Goal: Information Seeking & Learning: Learn about a topic

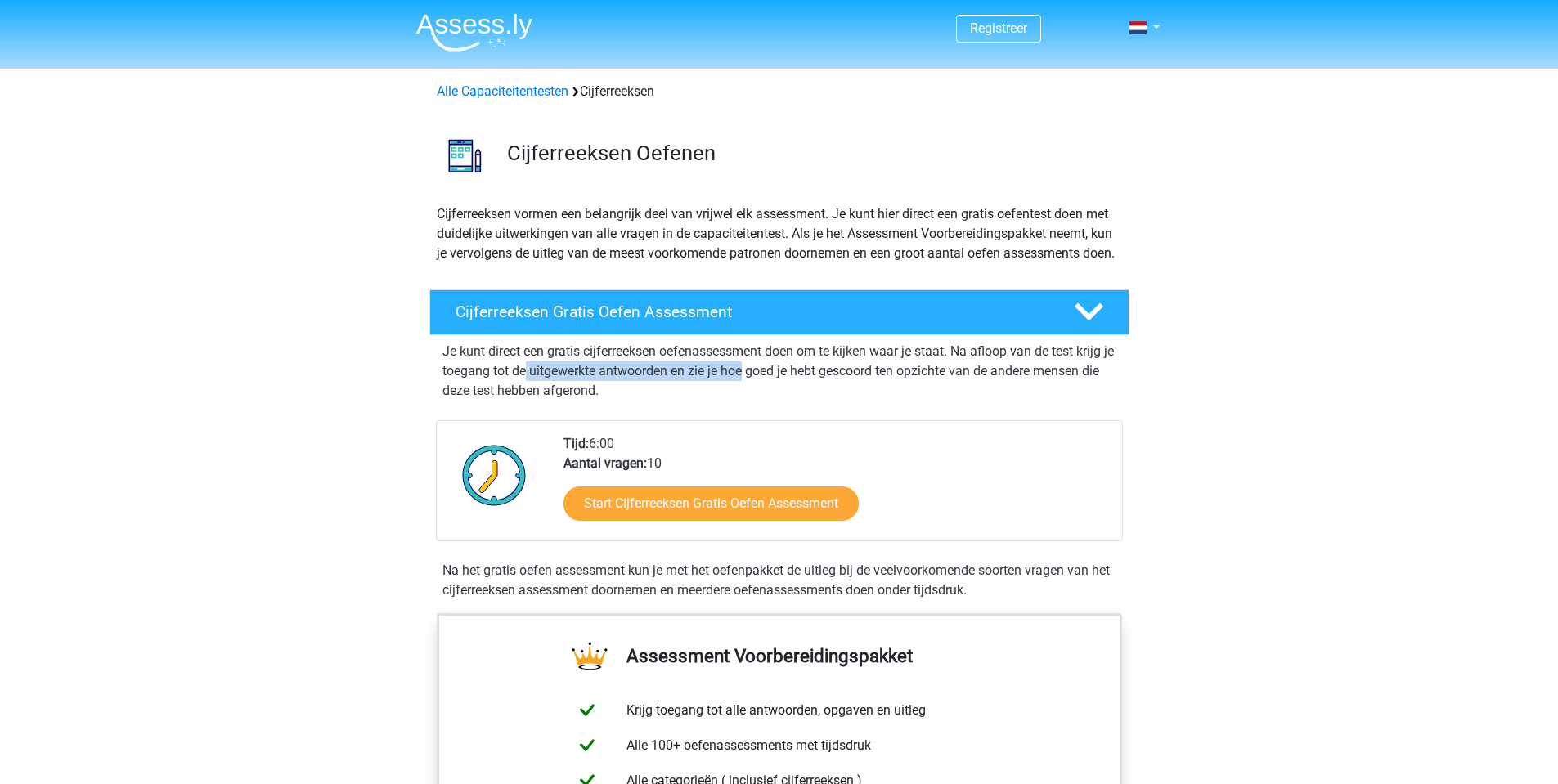
drag, startPoint x: 558, startPoint y: 381, endPoint x: 867, endPoint y: 405, distance: 309.9
click at [855, 400] on p "Je kunt direct een gratis cijferreeksen oefenassessment doen om te kijken waar …" at bounding box center [779, 370] width 674 height 59
click at [872, 400] on p "Je kunt direct een gratis cijferreeksen oefenassessment doen om te kijken waar …" at bounding box center [779, 370] width 674 height 59
drag, startPoint x: 862, startPoint y: 400, endPoint x: 693, endPoint y: 373, distance: 171.1
click at [707, 375] on p "Je kunt direct een gratis cijferreeksen oefenassessment doen om te kijken waar …" at bounding box center [779, 370] width 674 height 59
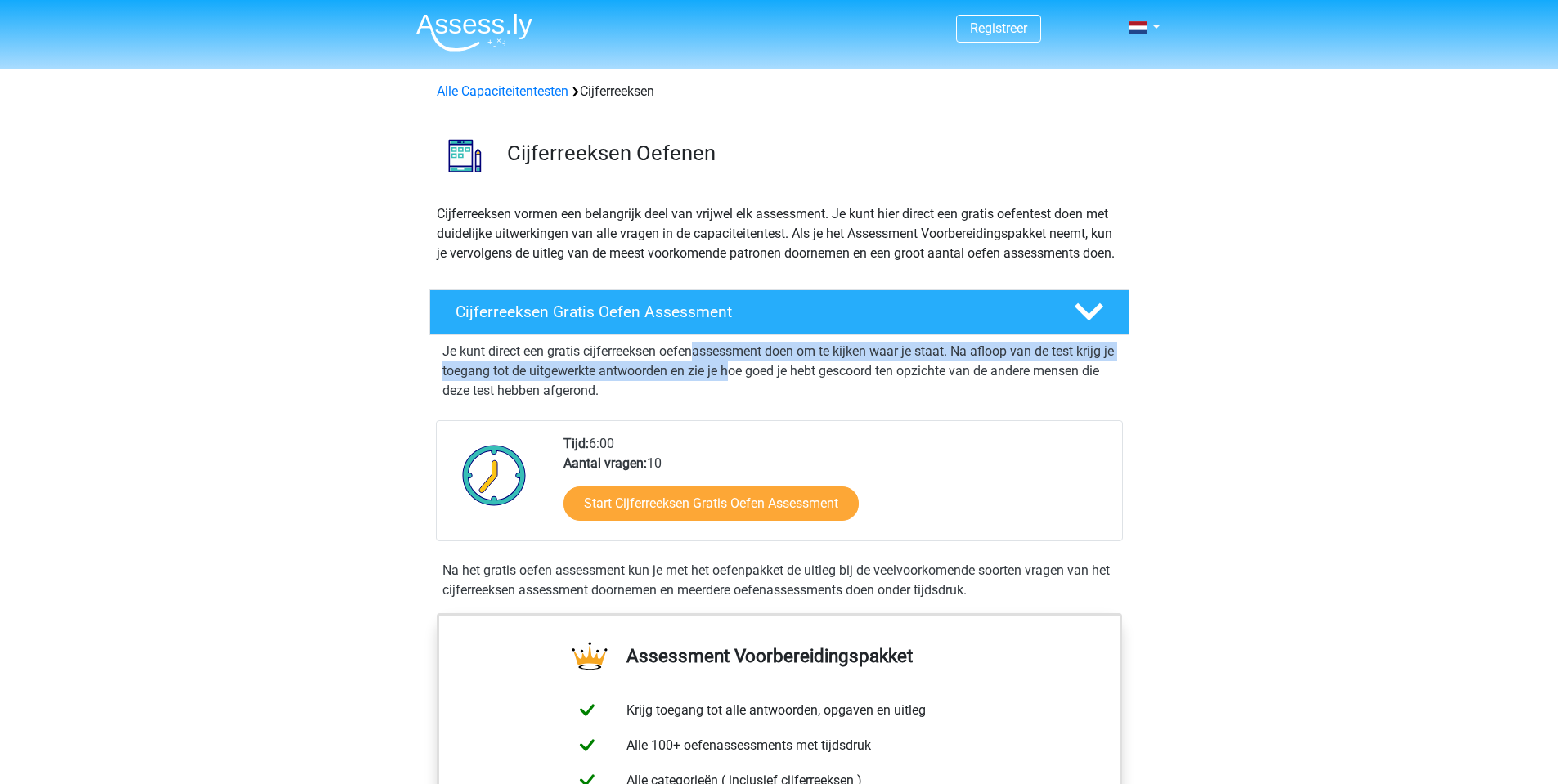
drag, startPoint x: 693, startPoint y: 373, endPoint x: 870, endPoint y: 396, distance: 178.5
click at [846, 394] on p "Je kunt direct een gratis cijferreeksen oefenassessment doen om te kijken waar …" at bounding box center [779, 370] width 674 height 59
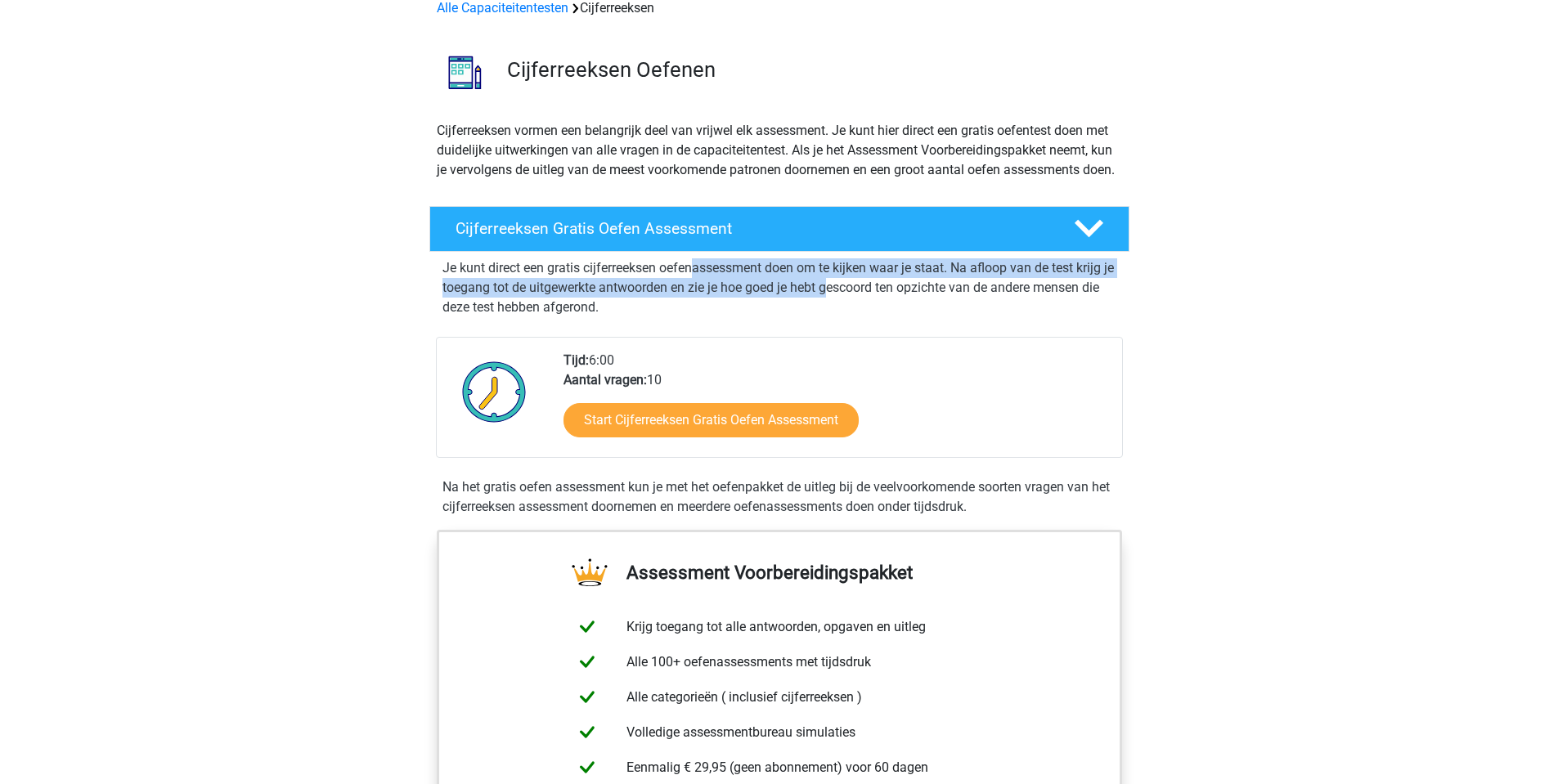
scroll to position [163, 0]
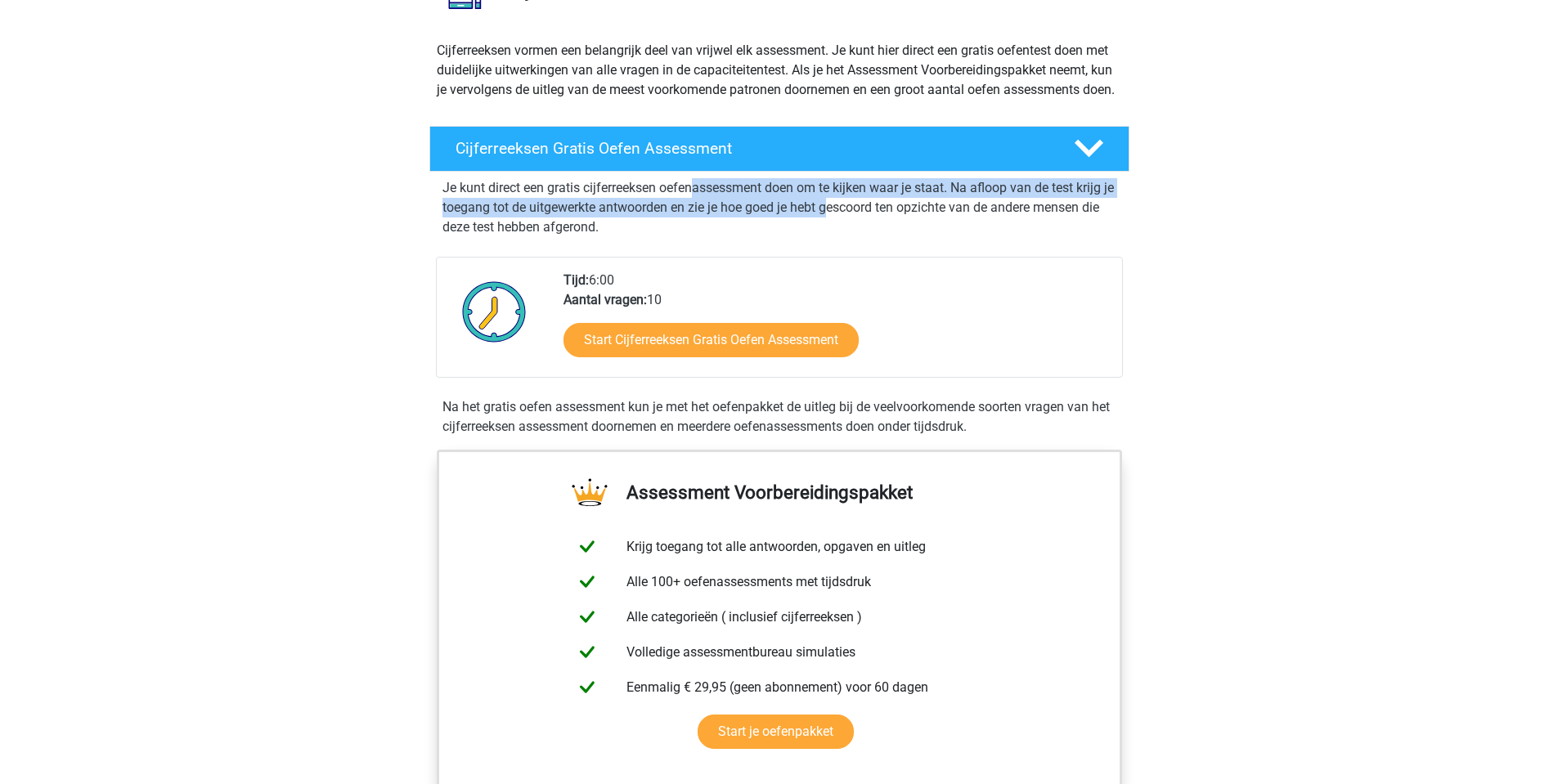
click at [647, 226] on p "Je kunt direct een gratis cijferreeksen oefenassessment doen om te kijken waar …" at bounding box center [779, 207] width 674 height 59
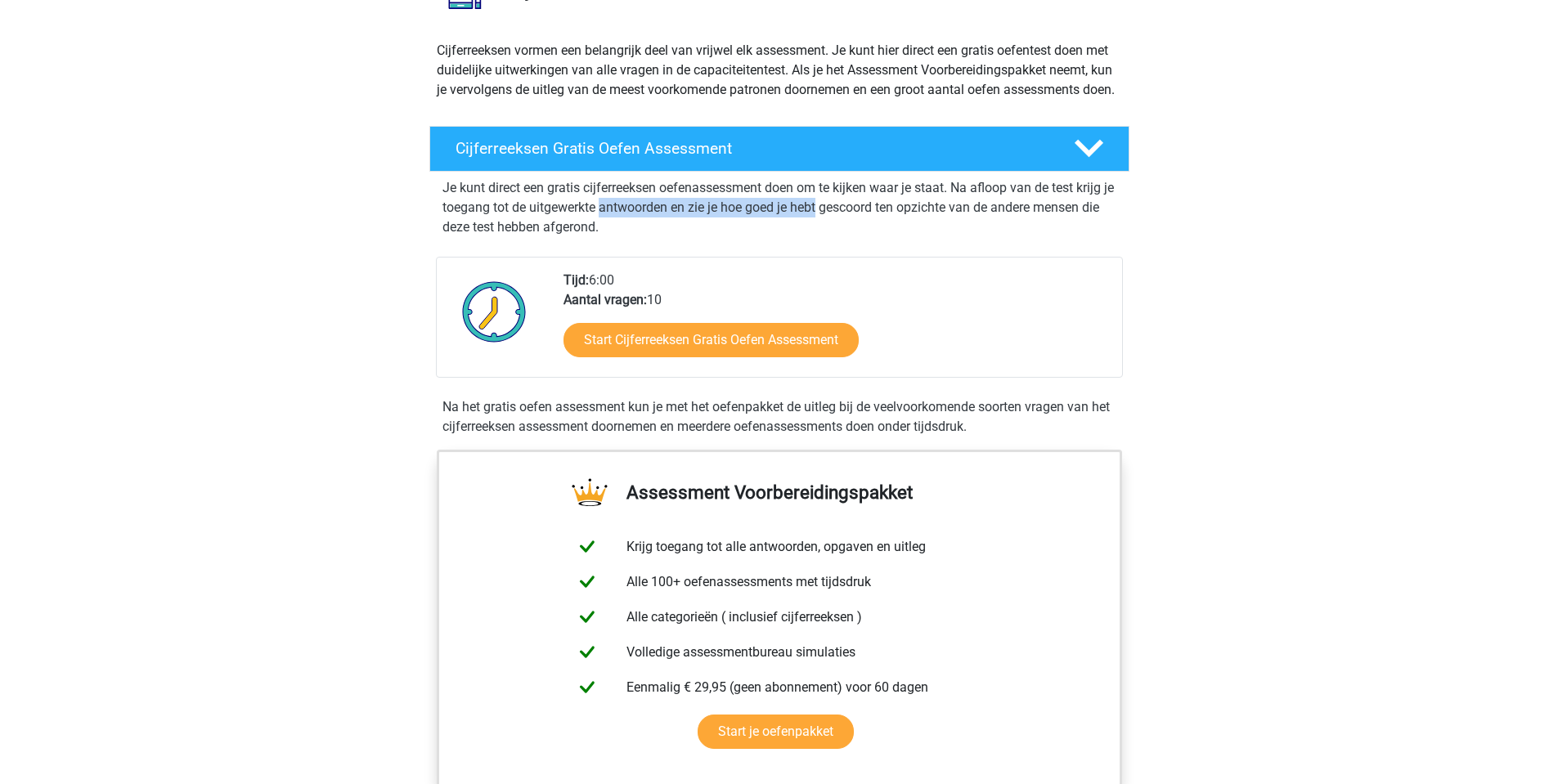
drag, startPoint x: 647, startPoint y: 226, endPoint x: 964, endPoint y: 226, distance: 317.0
click at [958, 226] on p "Je kunt direct een gratis cijferreeksen oefenassessment doen om te kijken waar …" at bounding box center [779, 207] width 674 height 59
click at [1023, 234] on p "Je kunt direct een gratis cijferreeksen oefenassessment doen om te kijken waar …" at bounding box center [779, 207] width 674 height 59
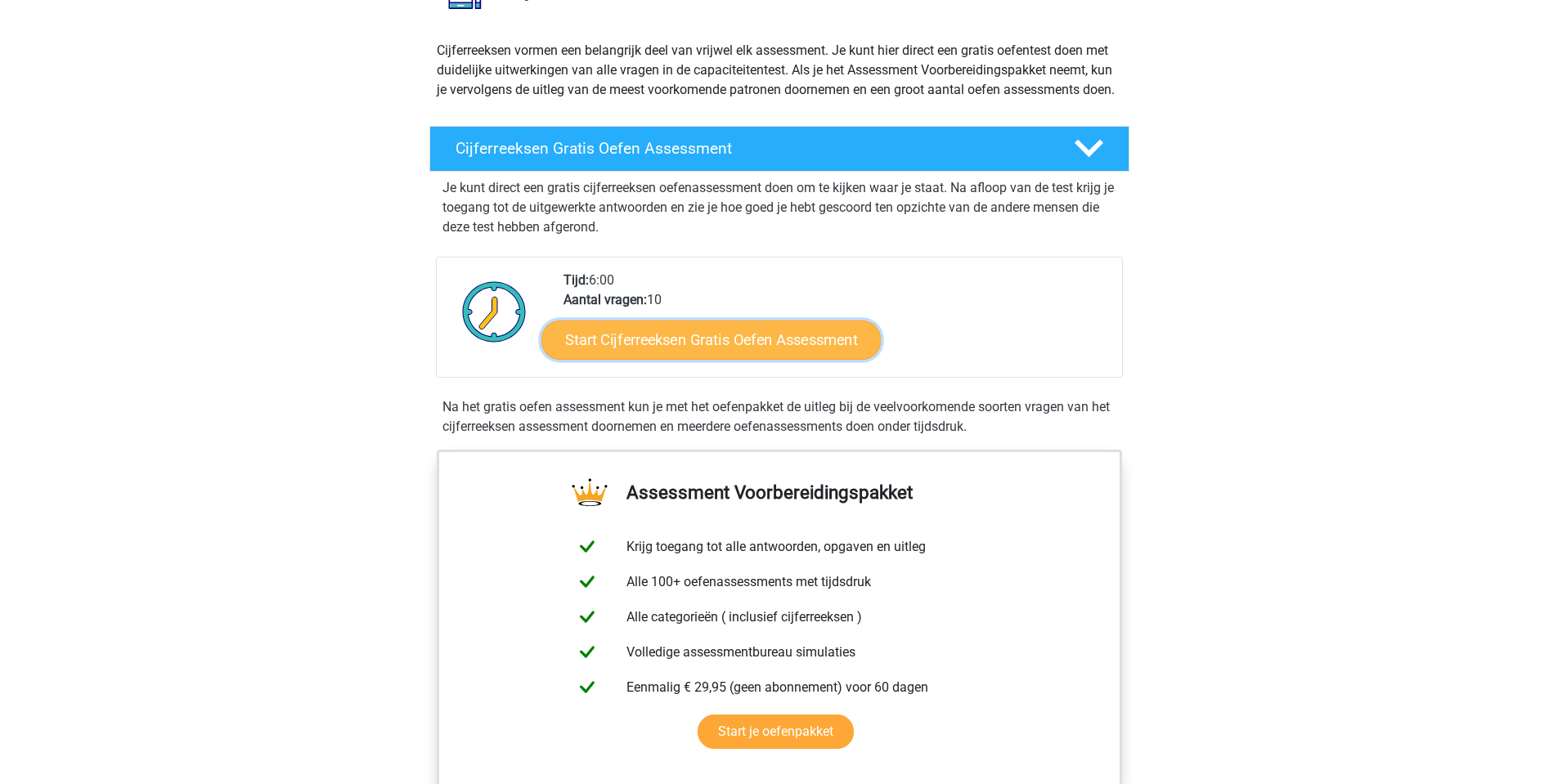
click at [700, 359] on link "Start Cijferreeksen Gratis Oefen Assessment" at bounding box center [711, 338] width 339 height 39
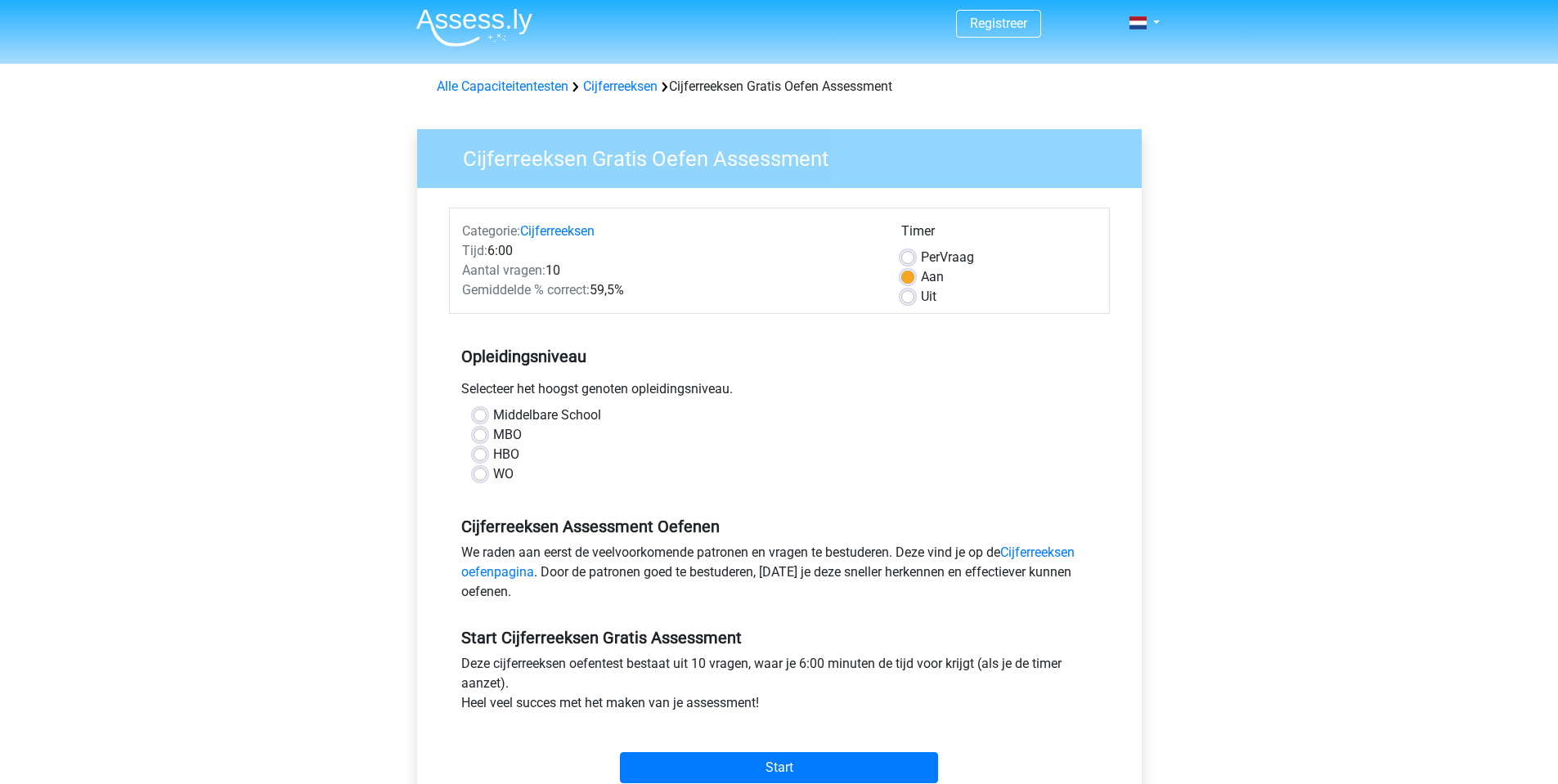
scroll to position [163, 0]
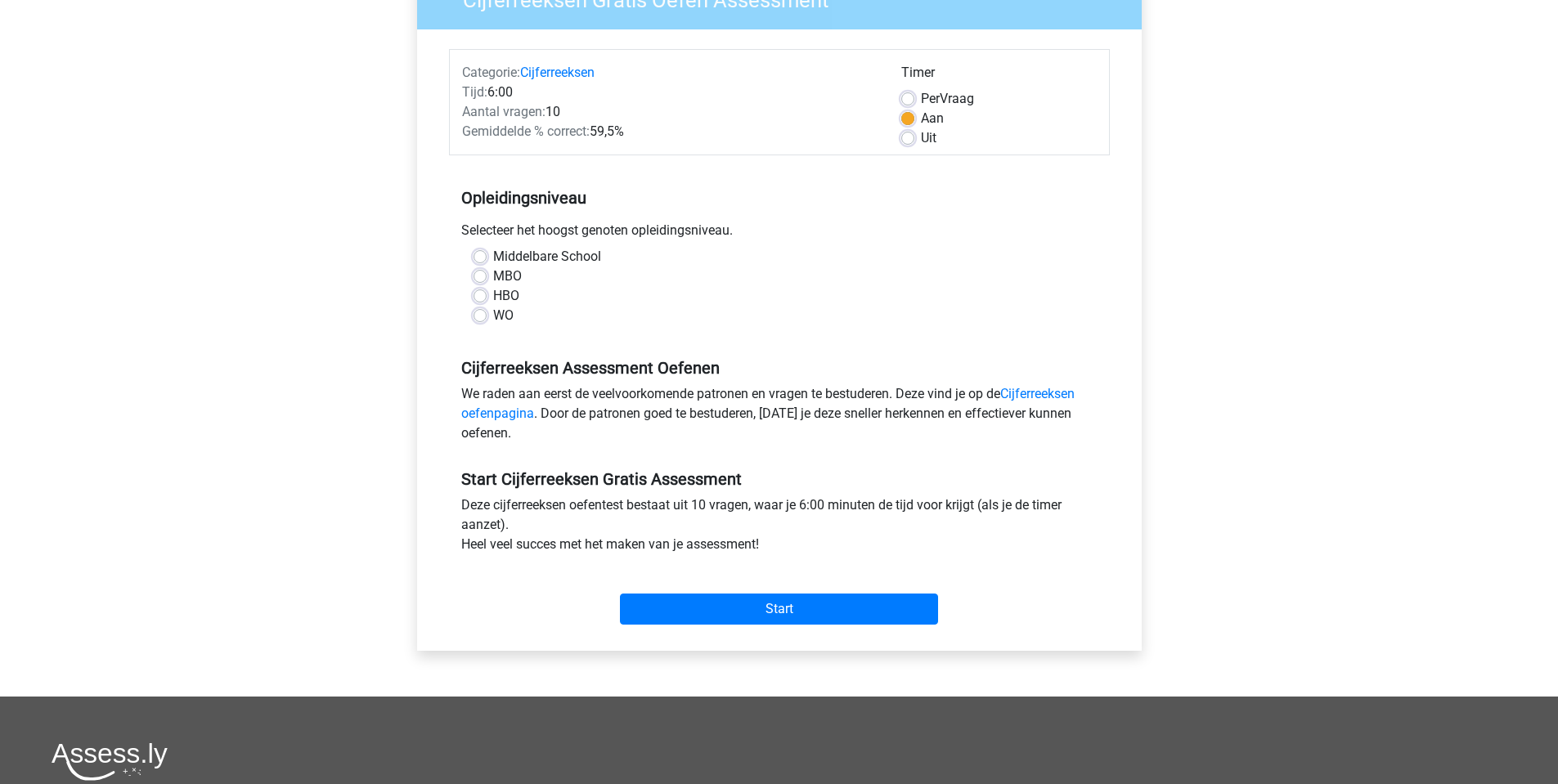
click at [921, 142] on label "Uit" at bounding box center [929, 138] width 16 height 20
click at [902, 142] on input "Uit" at bounding box center [907, 136] width 13 height 16
radio input "true"
click at [493, 260] on label "Middelbare School" at bounding box center [547, 257] width 108 height 20
click at [483, 260] on input "Middelbare School" at bounding box center [480, 255] width 13 height 16
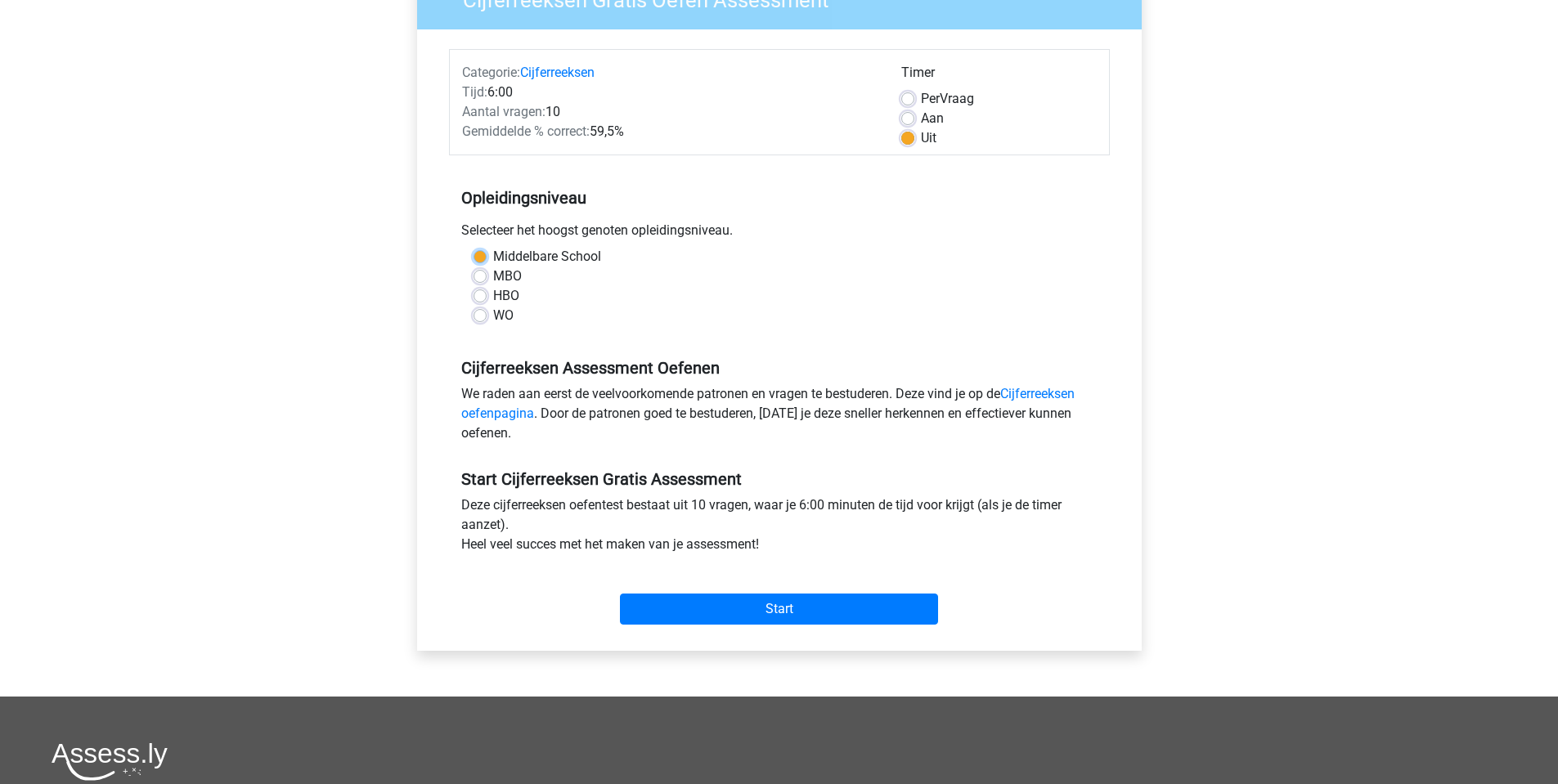
radio input "true"
click at [779, 613] on input "Start" at bounding box center [779, 608] width 318 height 31
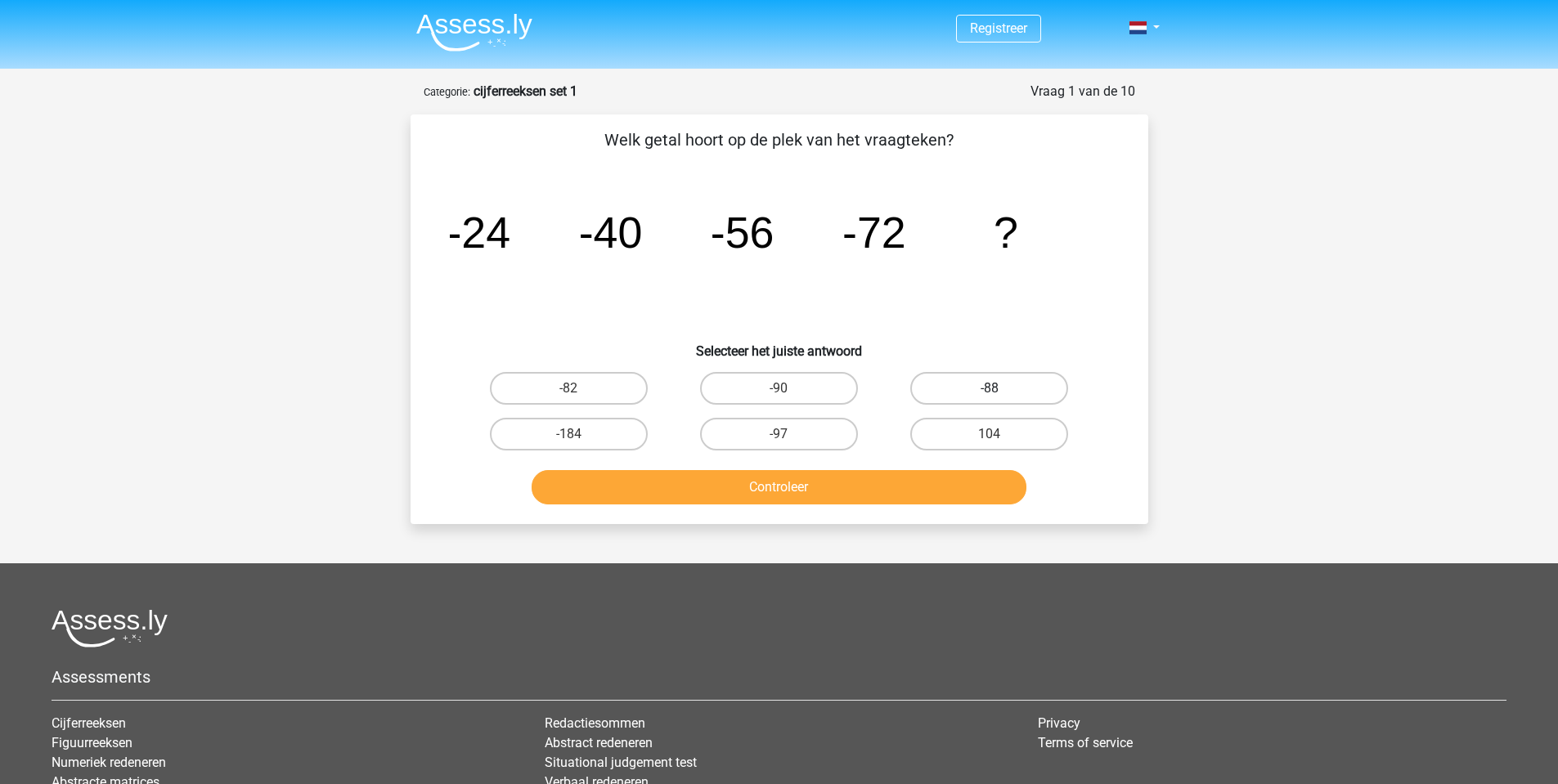
click at [979, 383] on label "-88" at bounding box center [989, 388] width 158 height 33
click at [990, 388] on input "-88" at bounding box center [995, 393] width 11 height 11
radio input "true"
click at [805, 475] on button "Controleer" at bounding box center [779, 487] width 495 height 34
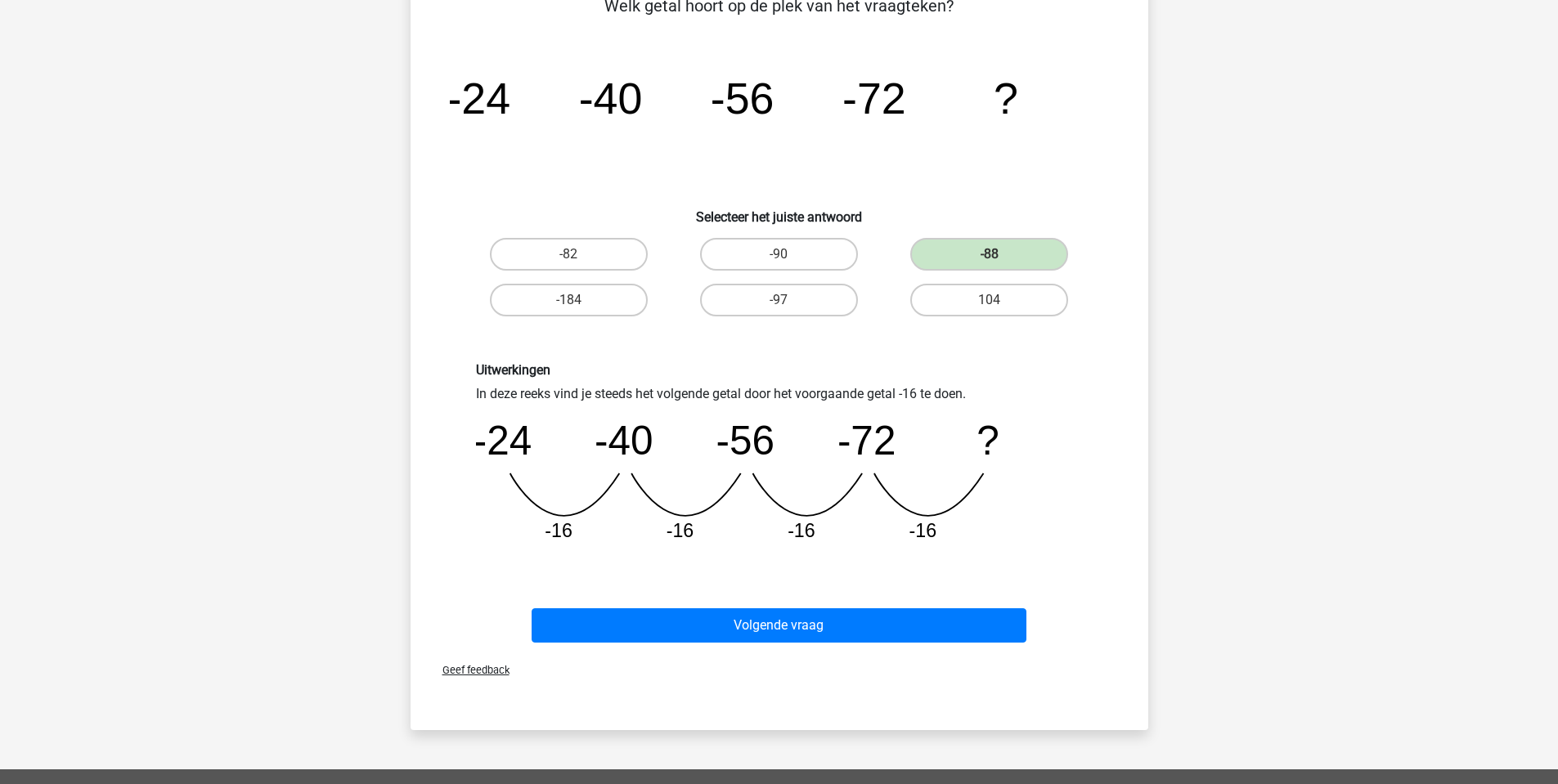
scroll to position [163, 0]
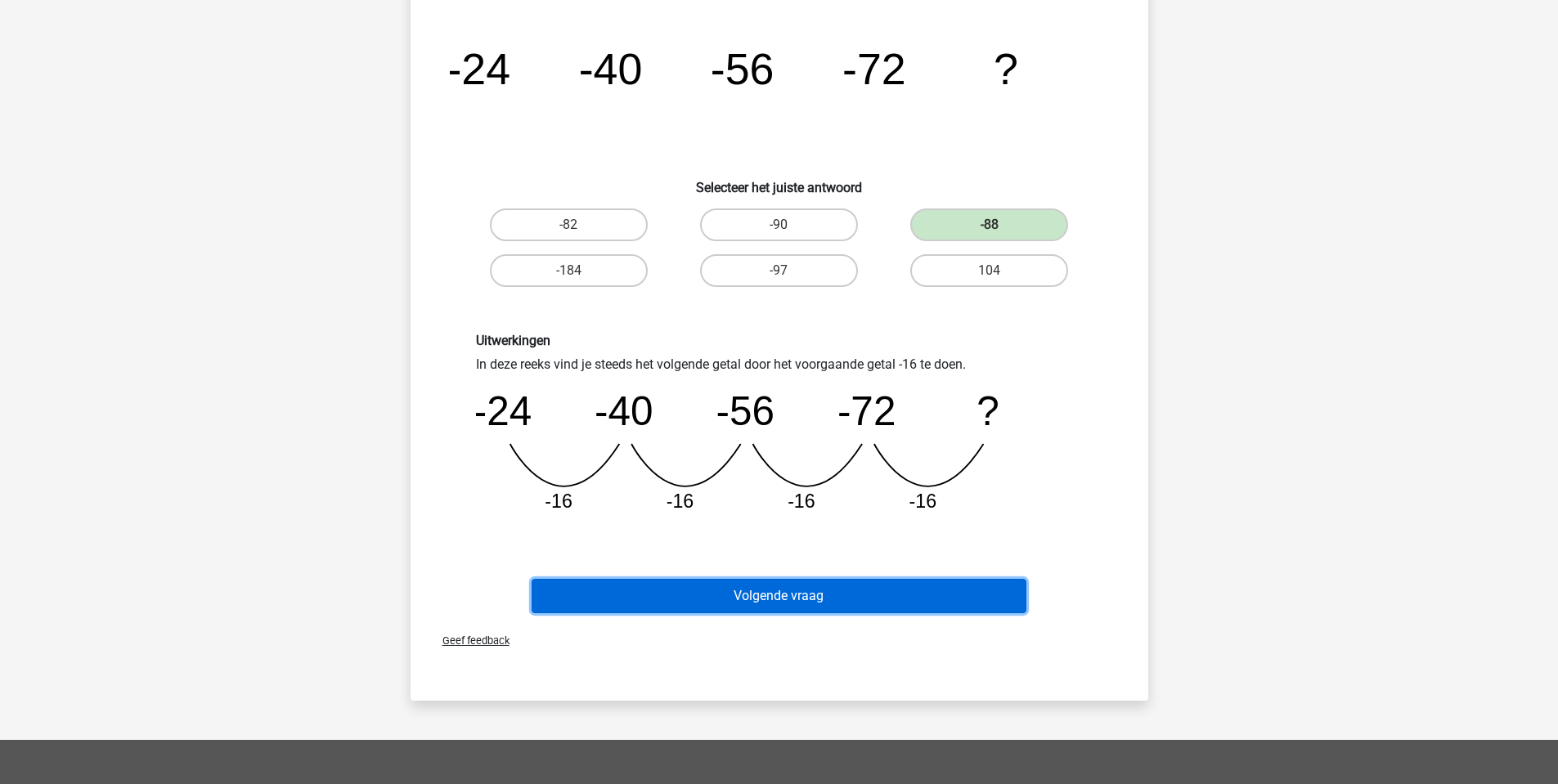
click at [720, 594] on button "Volgende vraag" at bounding box center [779, 595] width 495 height 34
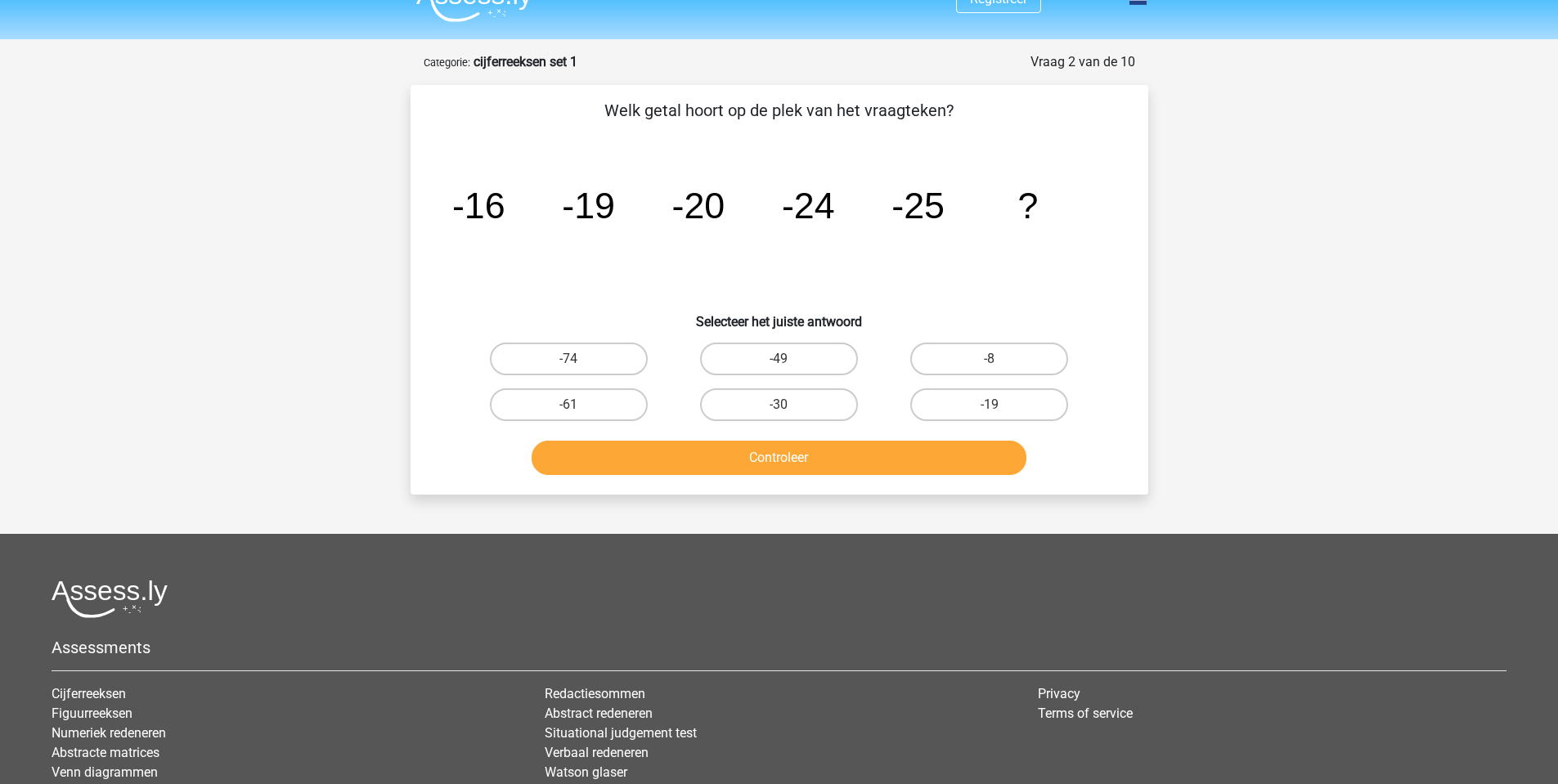
scroll to position [0, 0]
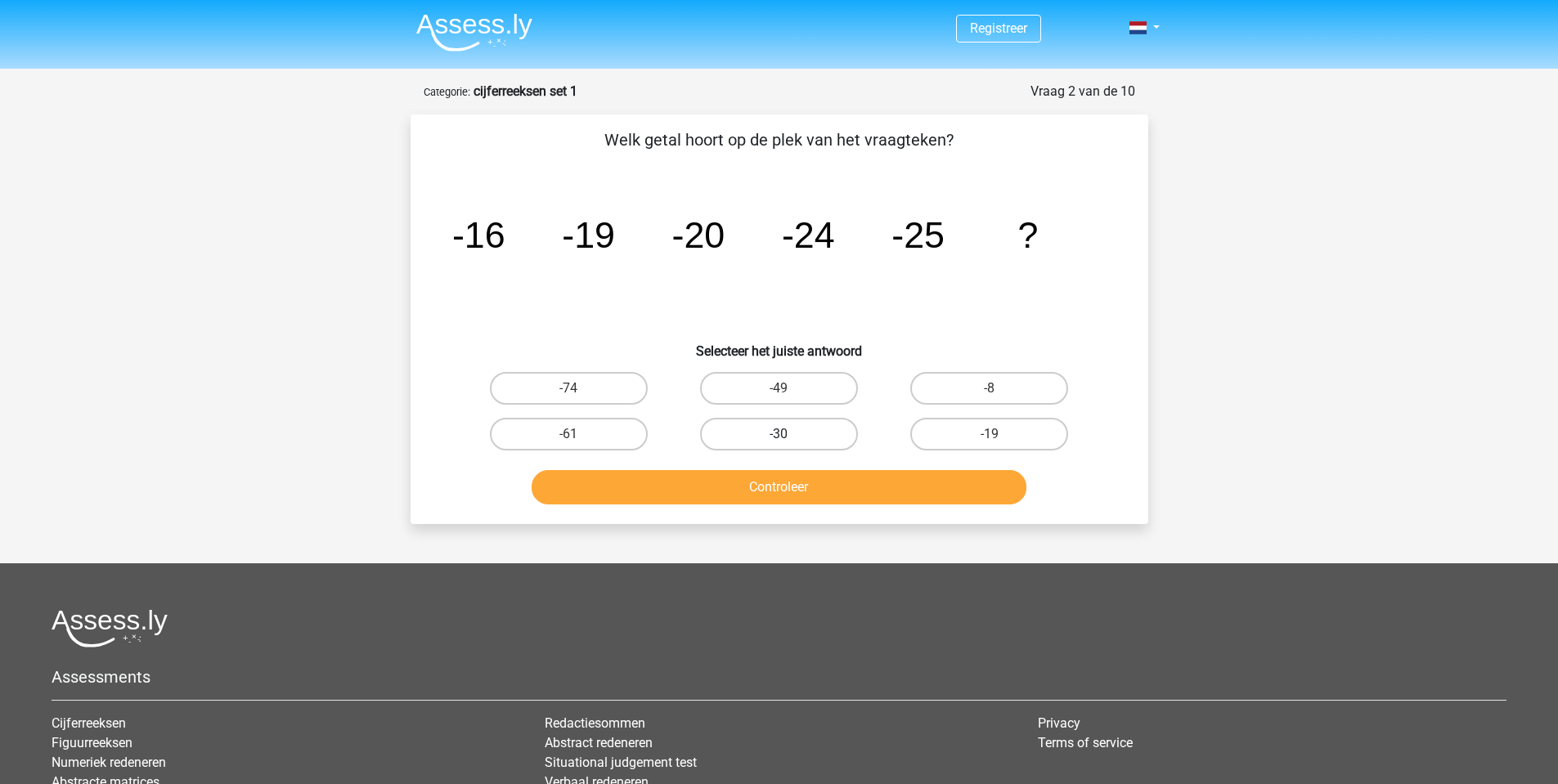
click at [791, 442] on label "-30" at bounding box center [779, 434] width 158 height 33
click at [789, 442] on input "-30" at bounding box center [783, 439] width 11 height 11
radio input "true"
click at [822, 481] on button "Controleer" at bounding box center [779, 487] width 495 height 34
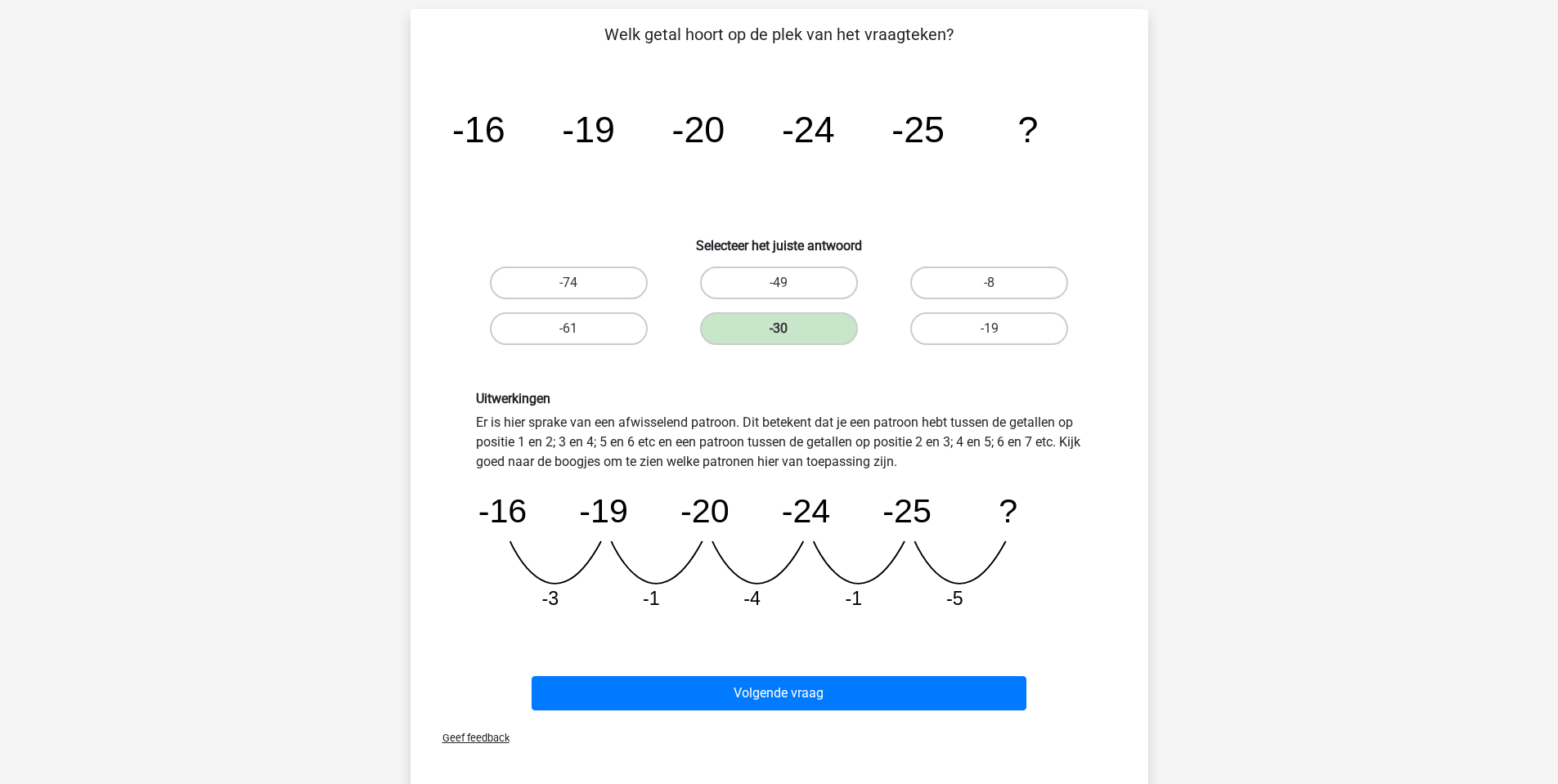
scroll to position [327, 0]
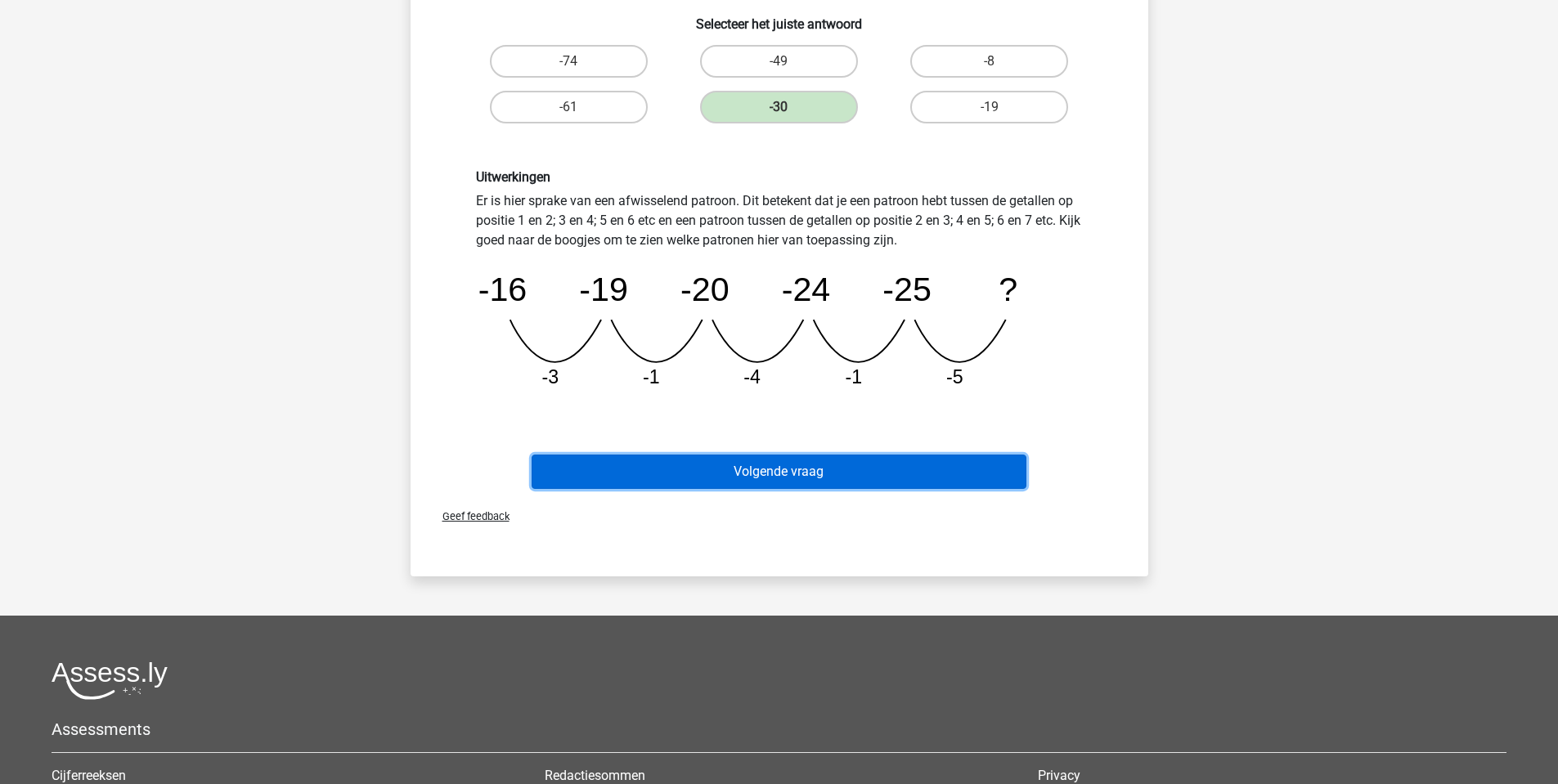
click at [835, 464] on button "Volgende vraag" at bounding box center [779, 472] width 495 height 34
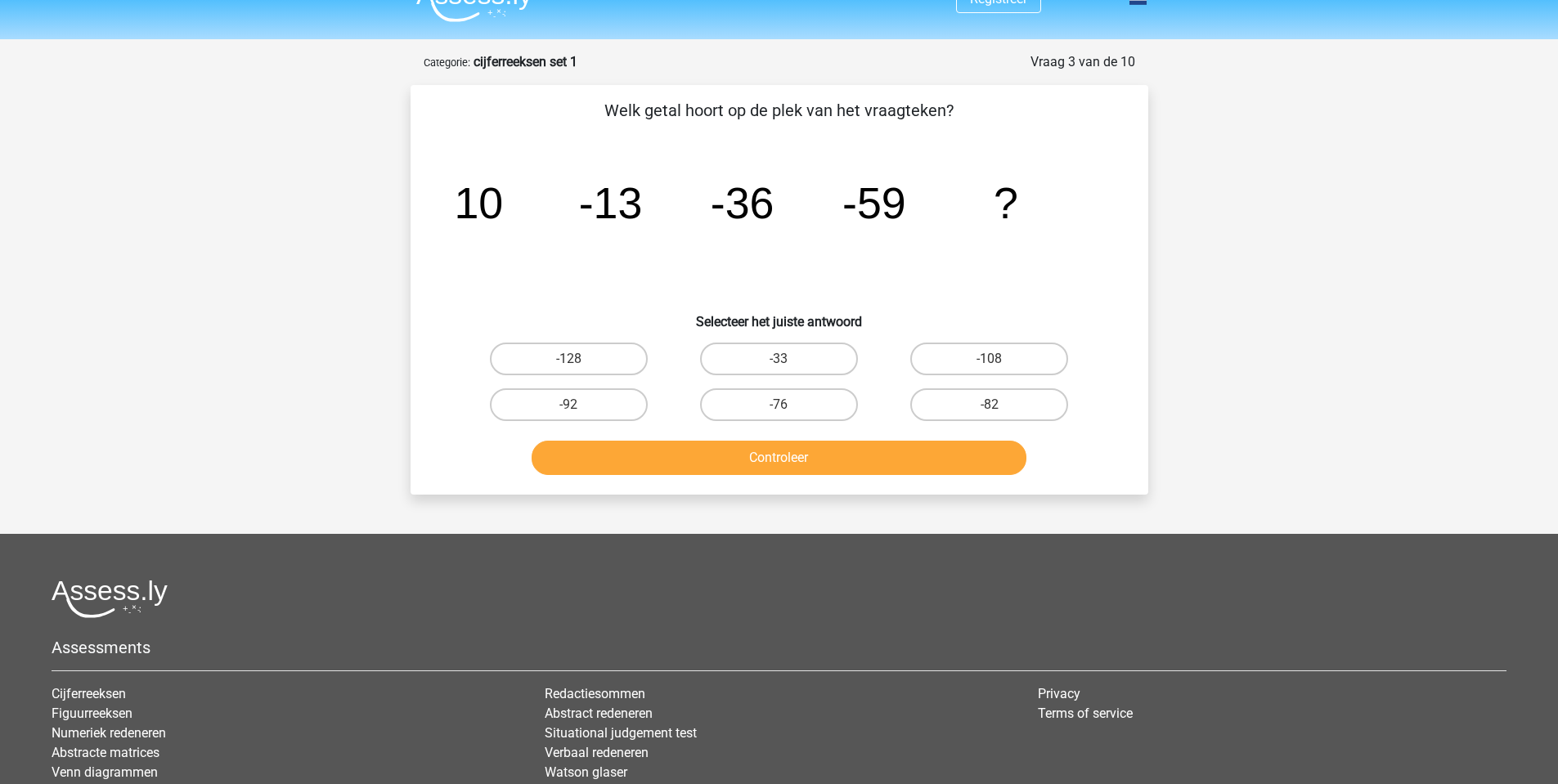
scroll to position [0, 0]
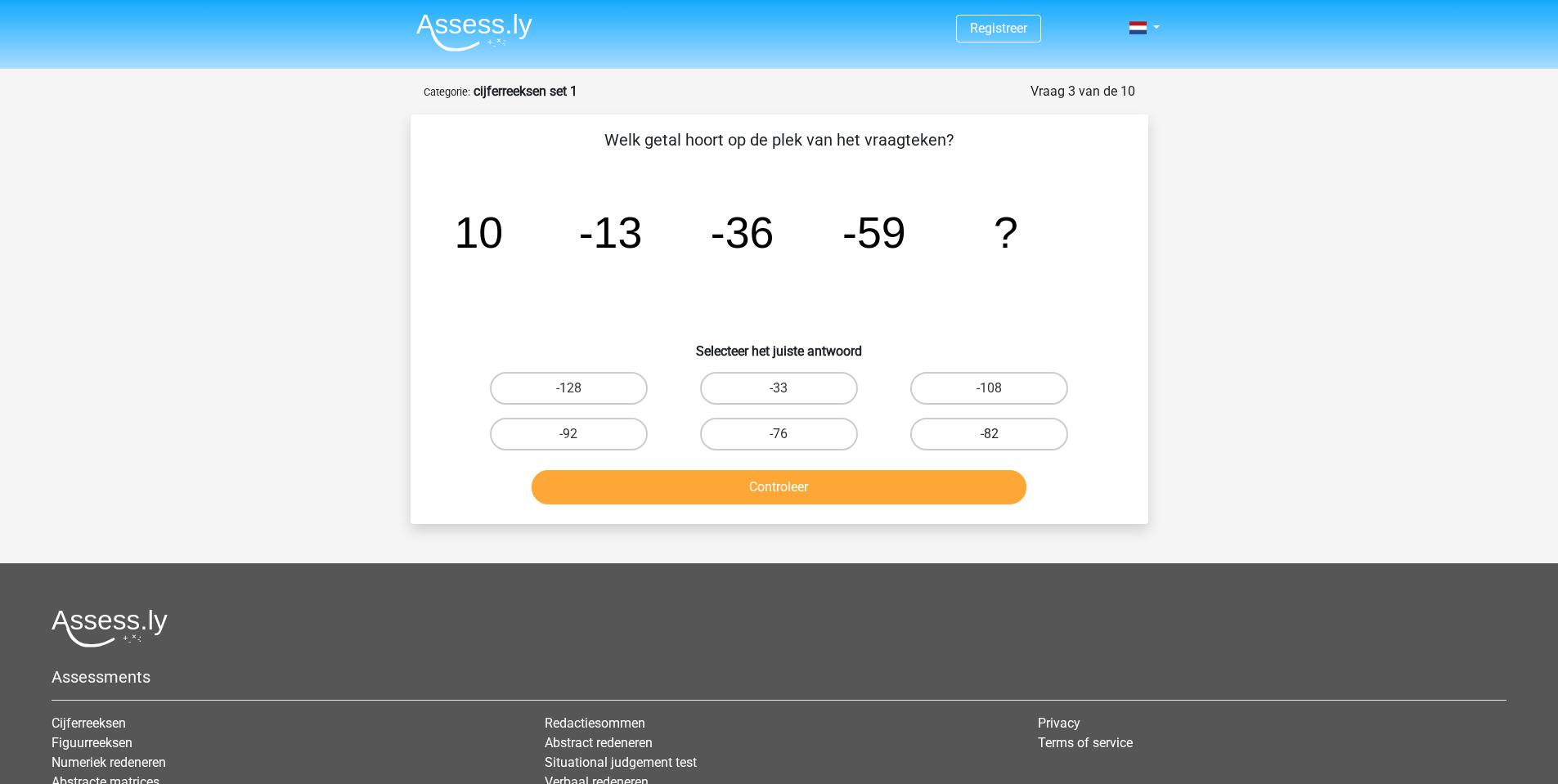
click at [1036, 426] on label "-82" at bounding box center [989, 434] width 158 height 33
click at [1000, 434] on input "-82" at bounding box center [995, 439] width 11 height 11
radio input "true"
click at [945, 481] on button "Controleer" at bounding box center [779, 487] width 495 height 34
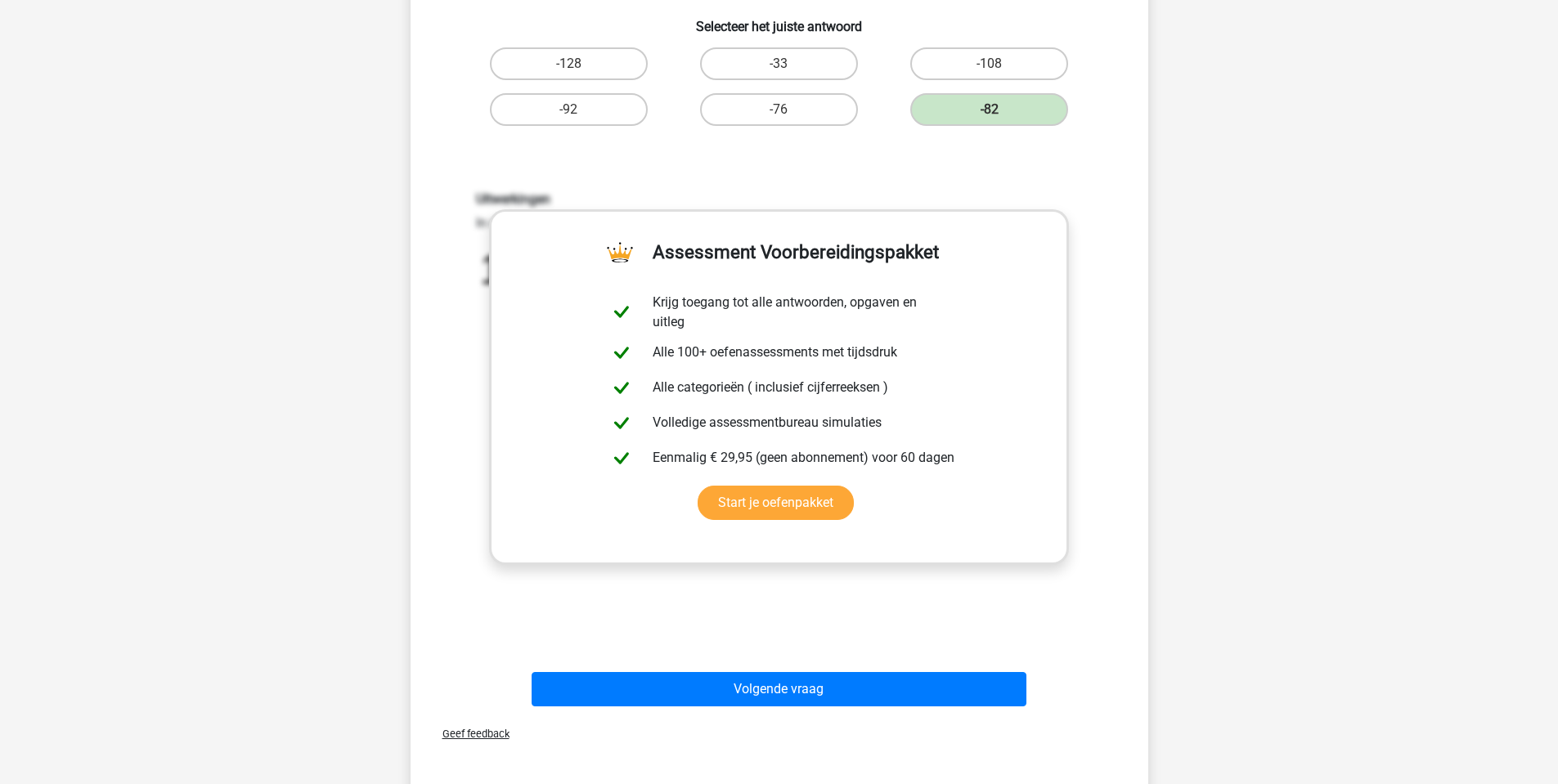
scroll to position [327, 0]
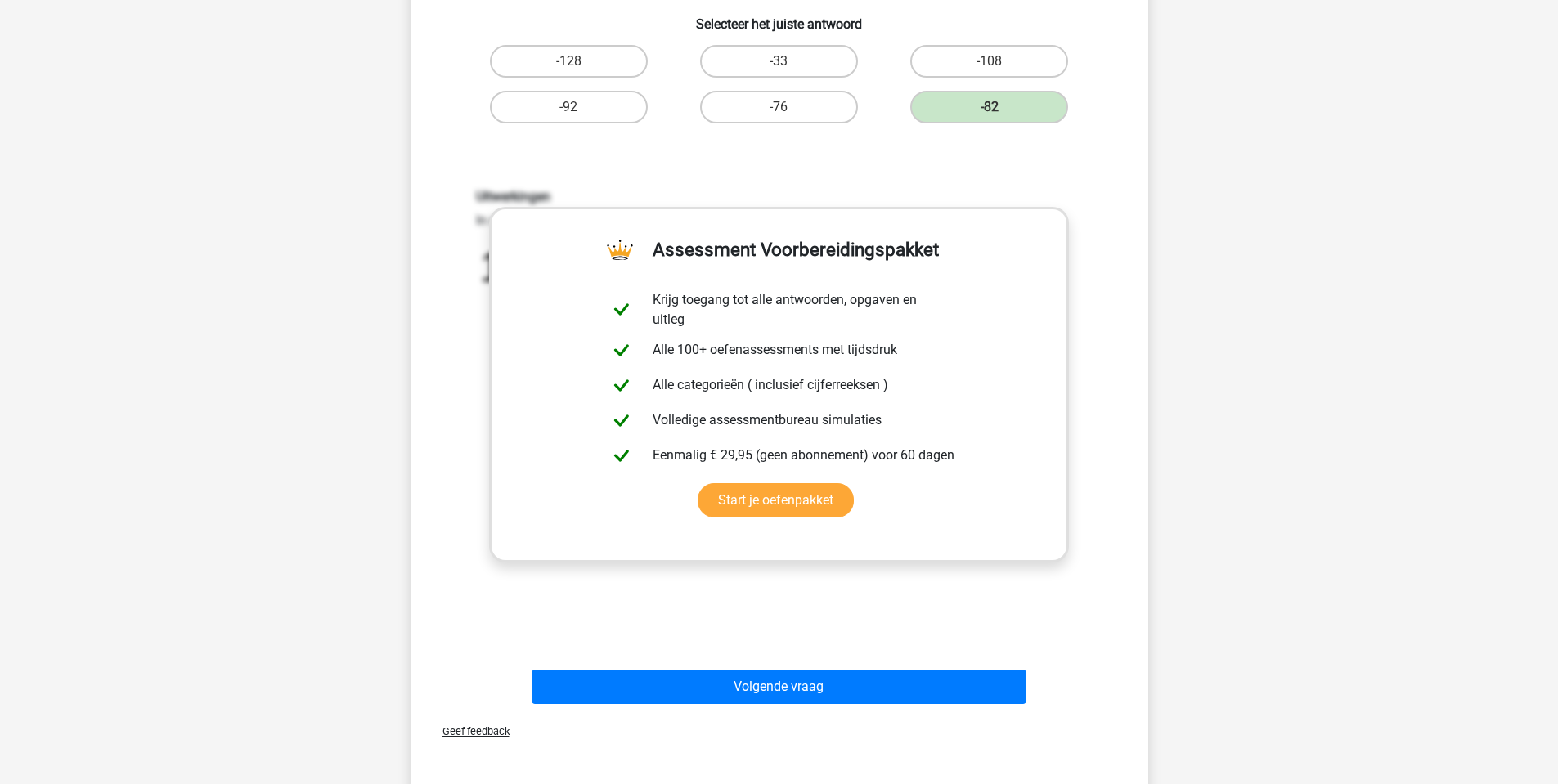
drag, startPoint x: 1285, startPoint y: 458, endPoint x: 1276, endPoint y: 456, distance: 9.2
click at [1276, 456] on div "Registreer Nederlands English" at bounding box center [779, 467] width 1558 height 1589
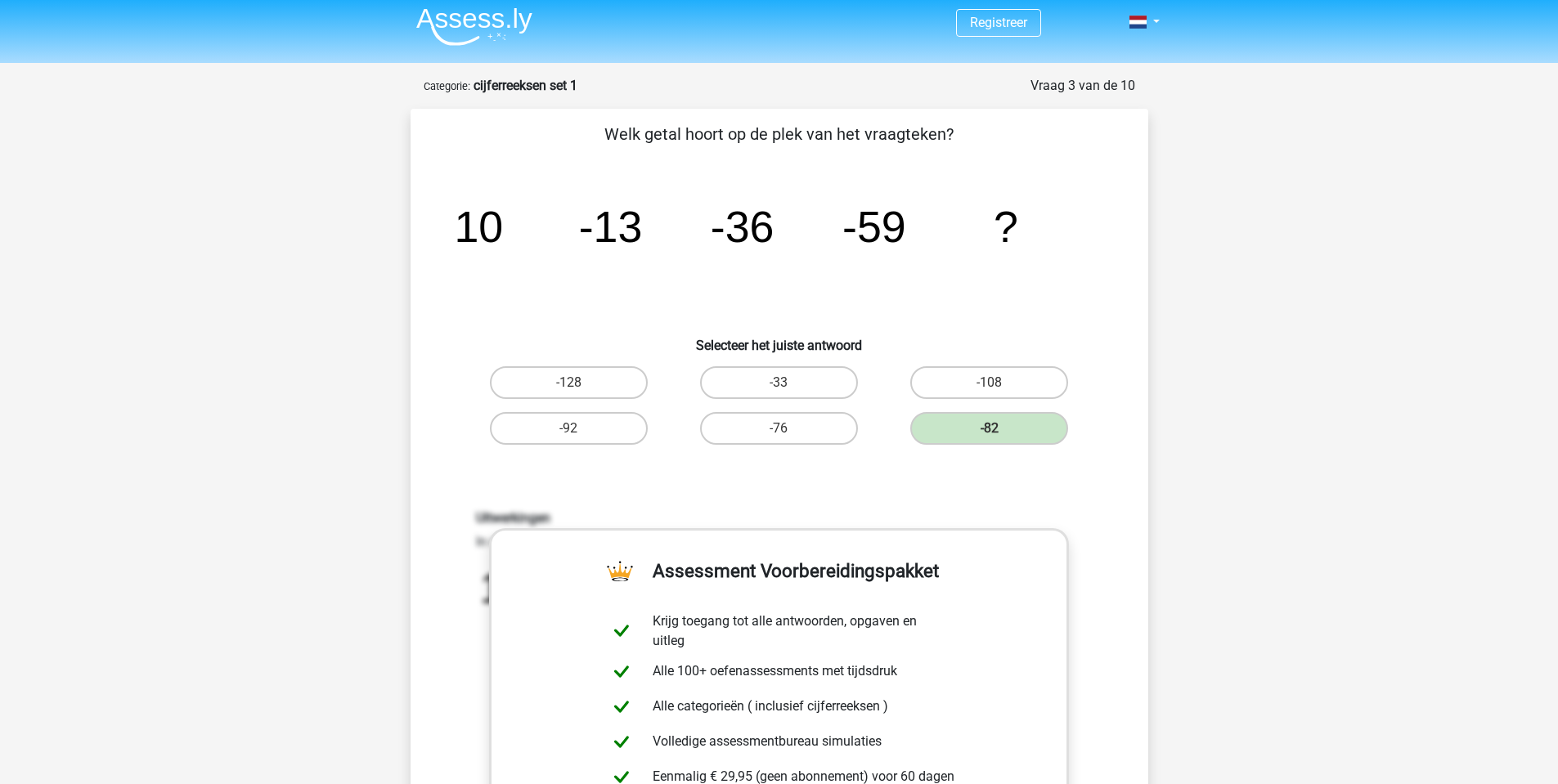
scroll to position [0, 0]
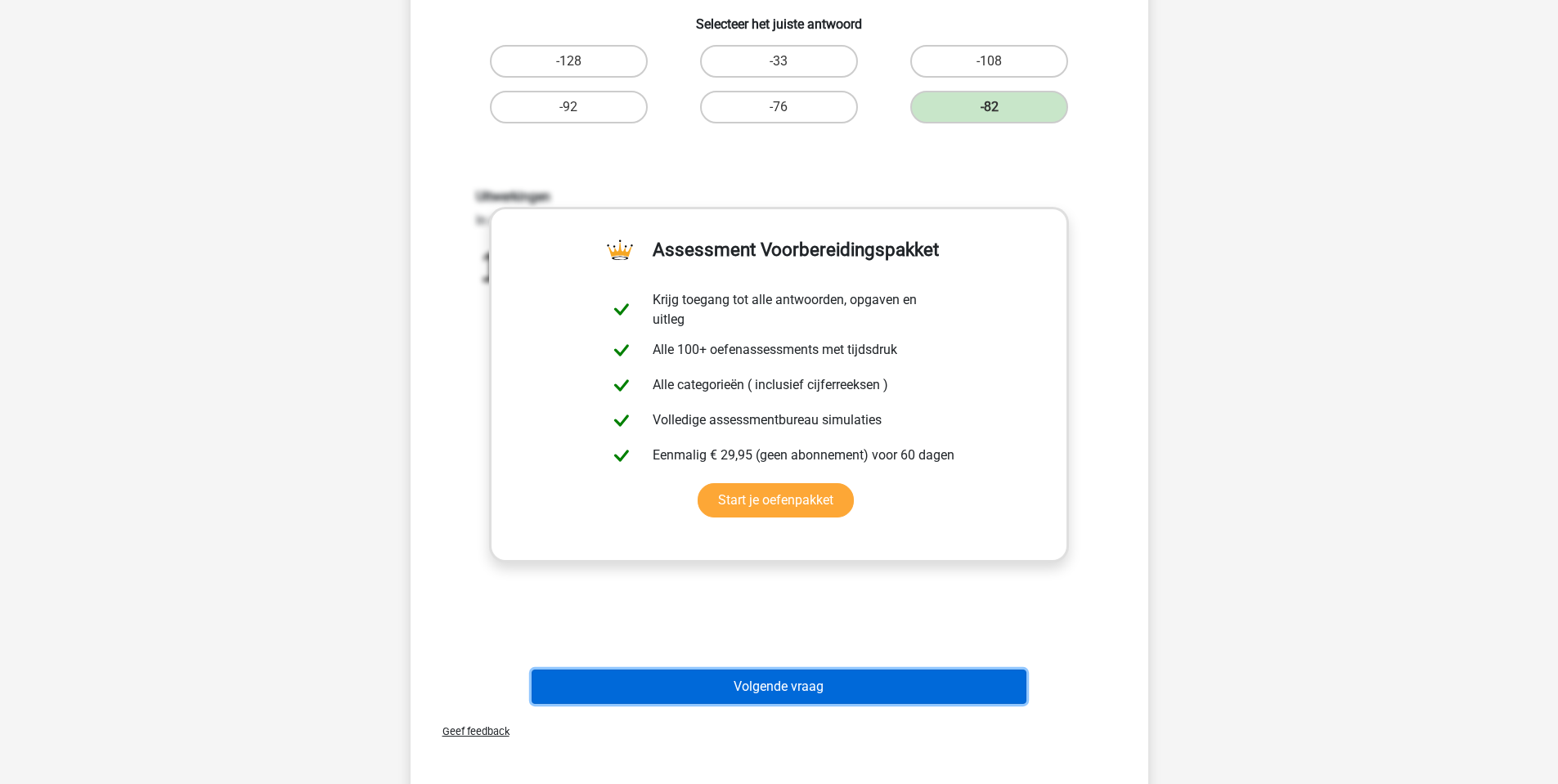
click at [744, 683] on button "Volgende vraag" at bounding box center [779, 686] width 495 height 34
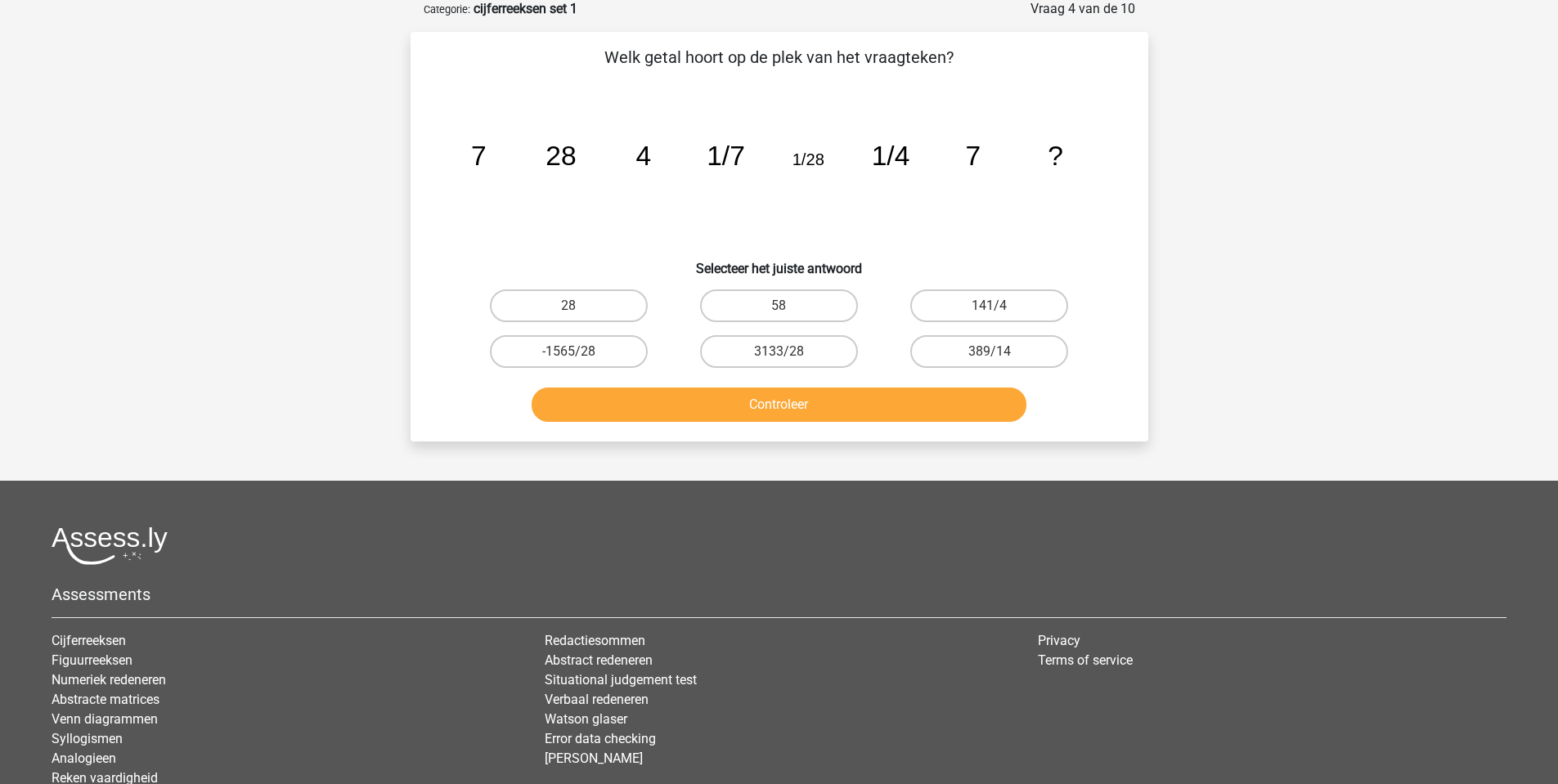
scroll to position [82, 0]
click at [567, 324] on div "28" at bounding box center [568, 306] width 210 height 46
drag, startPoint x: 589, startPoint y: 308, endPoint x: 594, endPoint y: 317, distance: 10.3
click at [590, 310] on label "28" at bounding box center [568, 306] width 158 height 33
click at [578, 310] on input "28" at bounding box center [573, 311] width 11 height 11
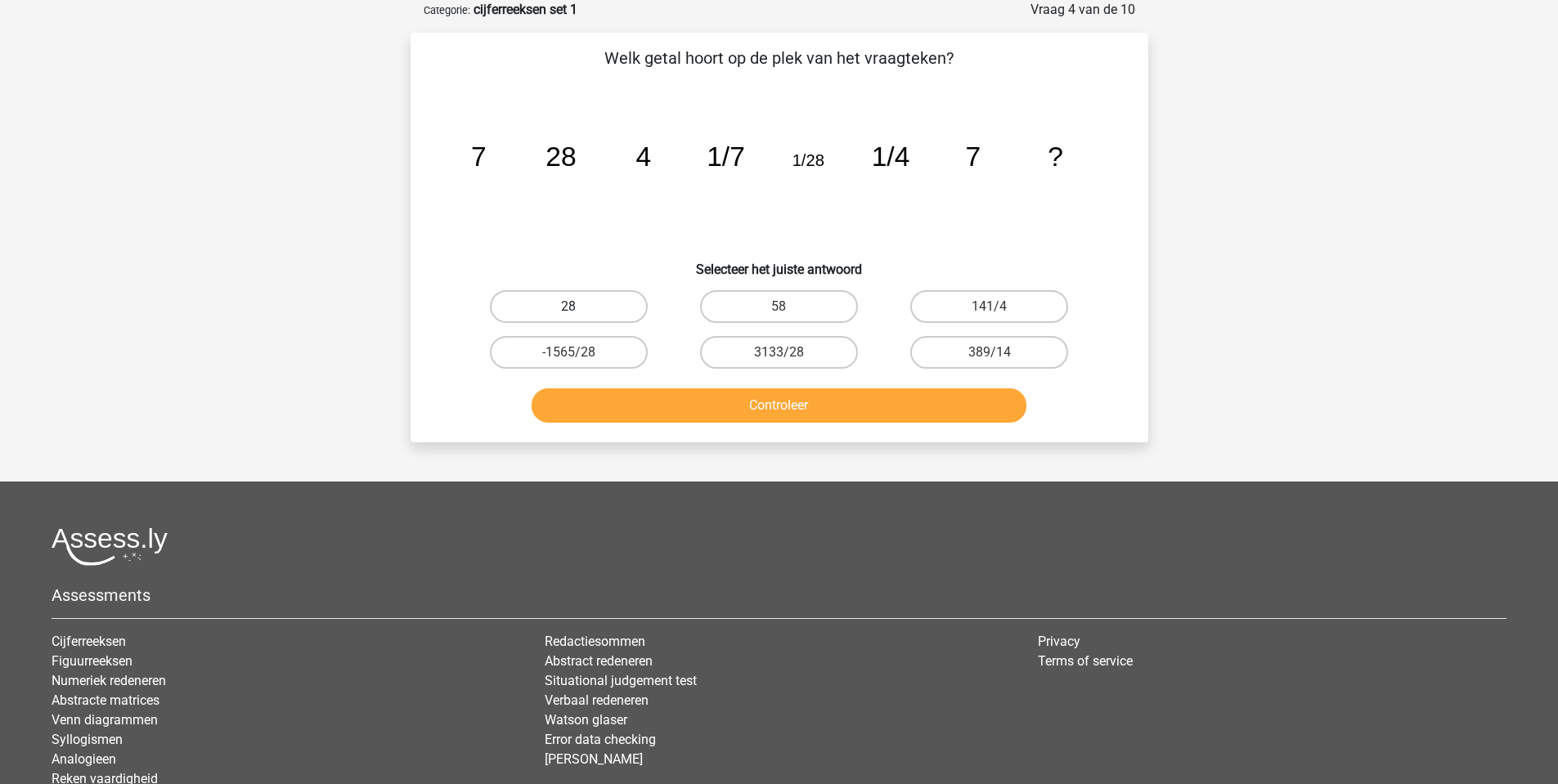
radio input "true"
click at [693, 413] on button "Controleer" at bounding box center [779, 405] width 495 height 34
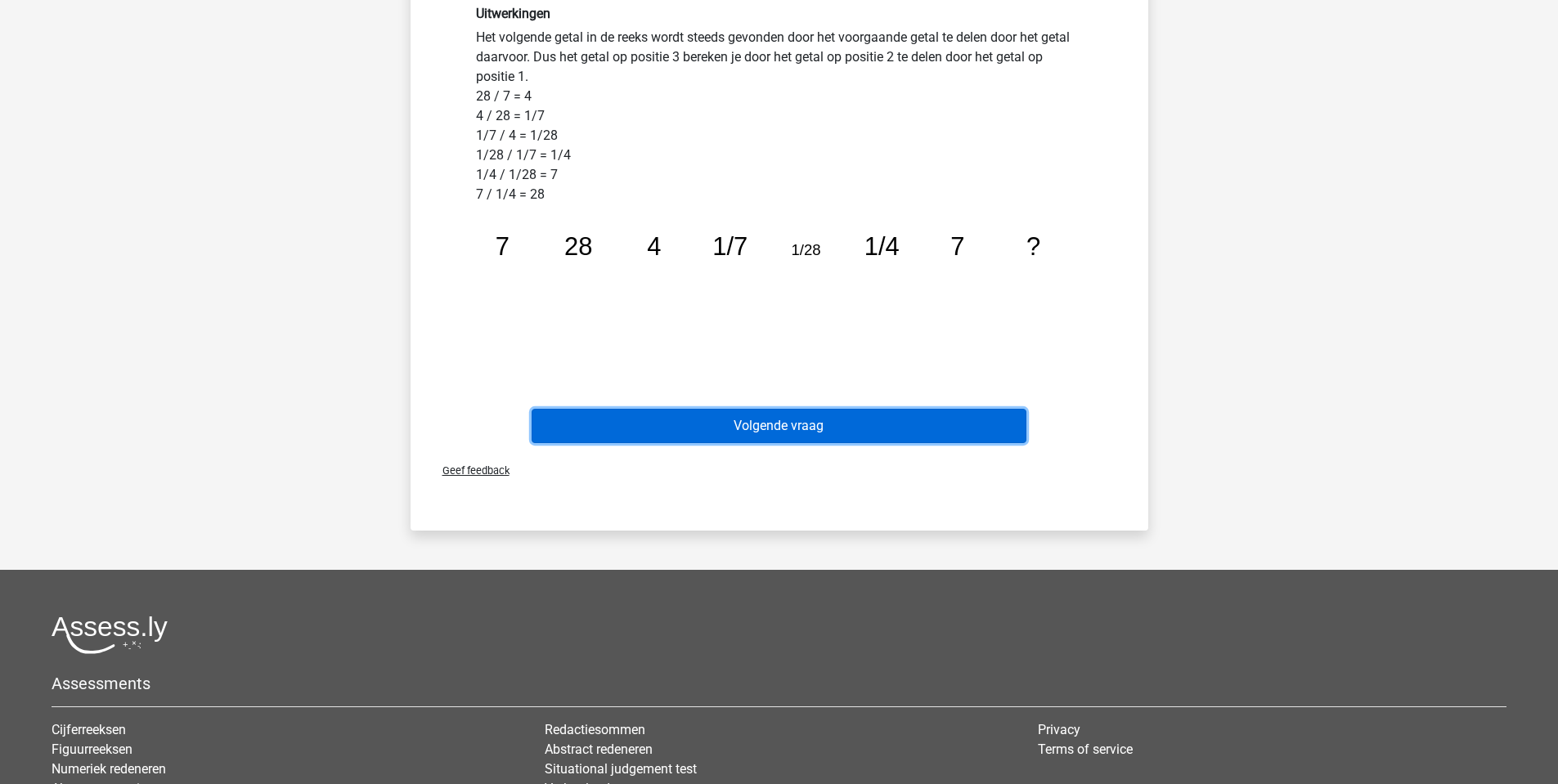
click at [932, 423] on button "Volgende vraag" at bounding box center [779, 426] width 495 height 34
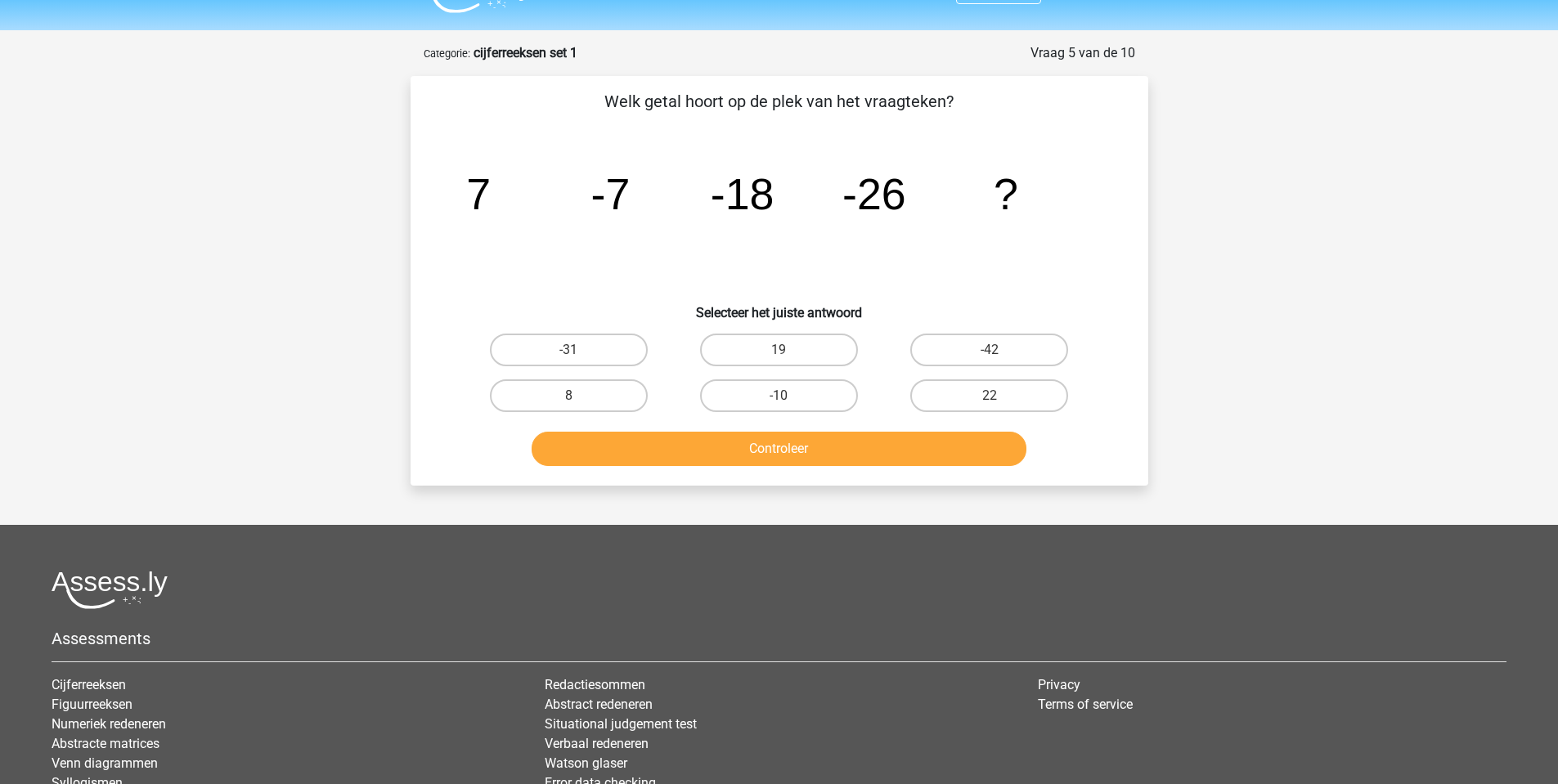
scroll to position [0, 0]
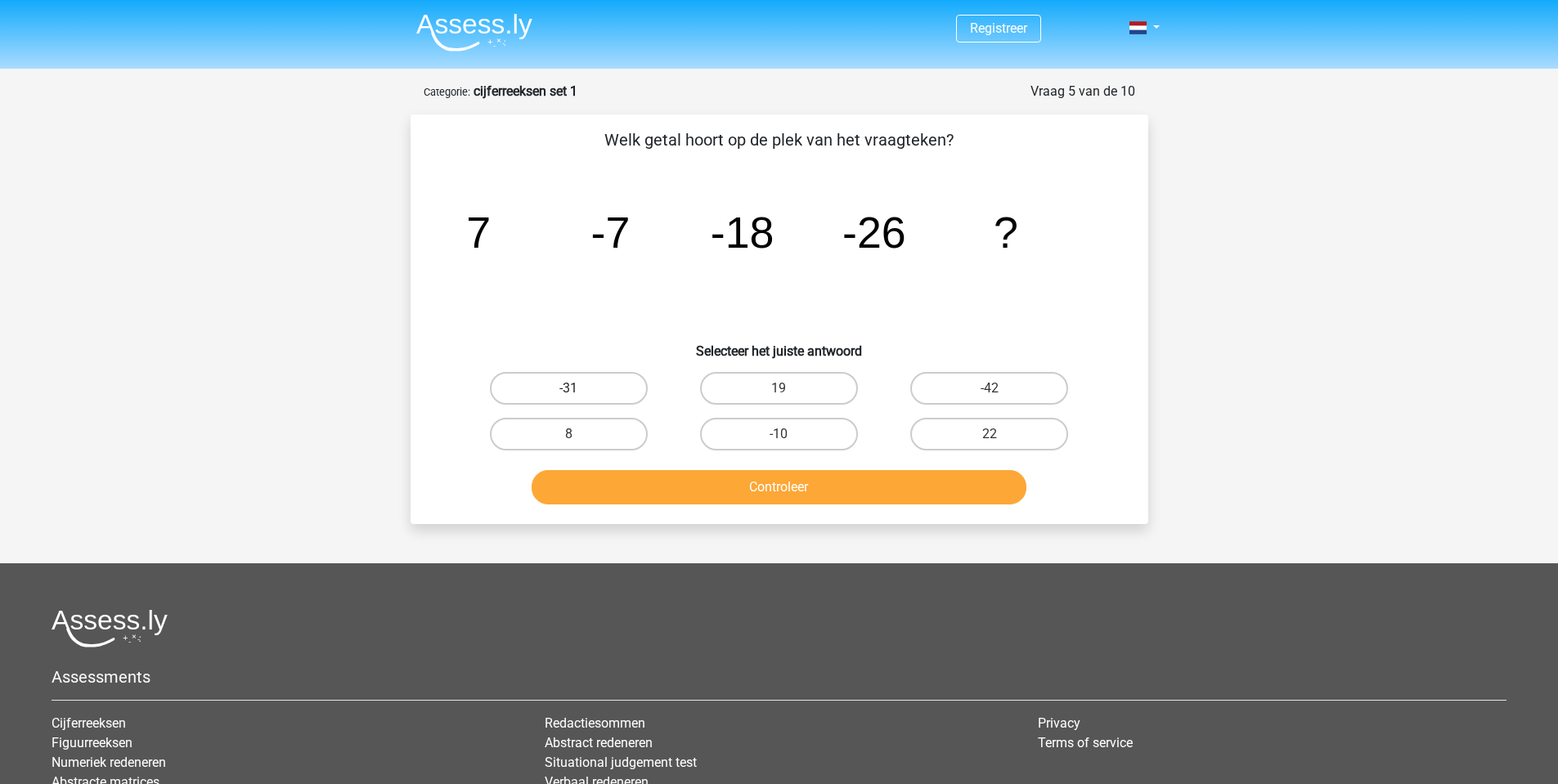
click at [618, 394] on label "-31" at bounding box center [568, 388] width 158 height 33
click at [578, 394] on input "-31" at bounding box center [573, 393] width 11 height 11
radio input "true"
click at [721, 479] on button "Controleer" at bounding box center [779, 487] width 495 height 34
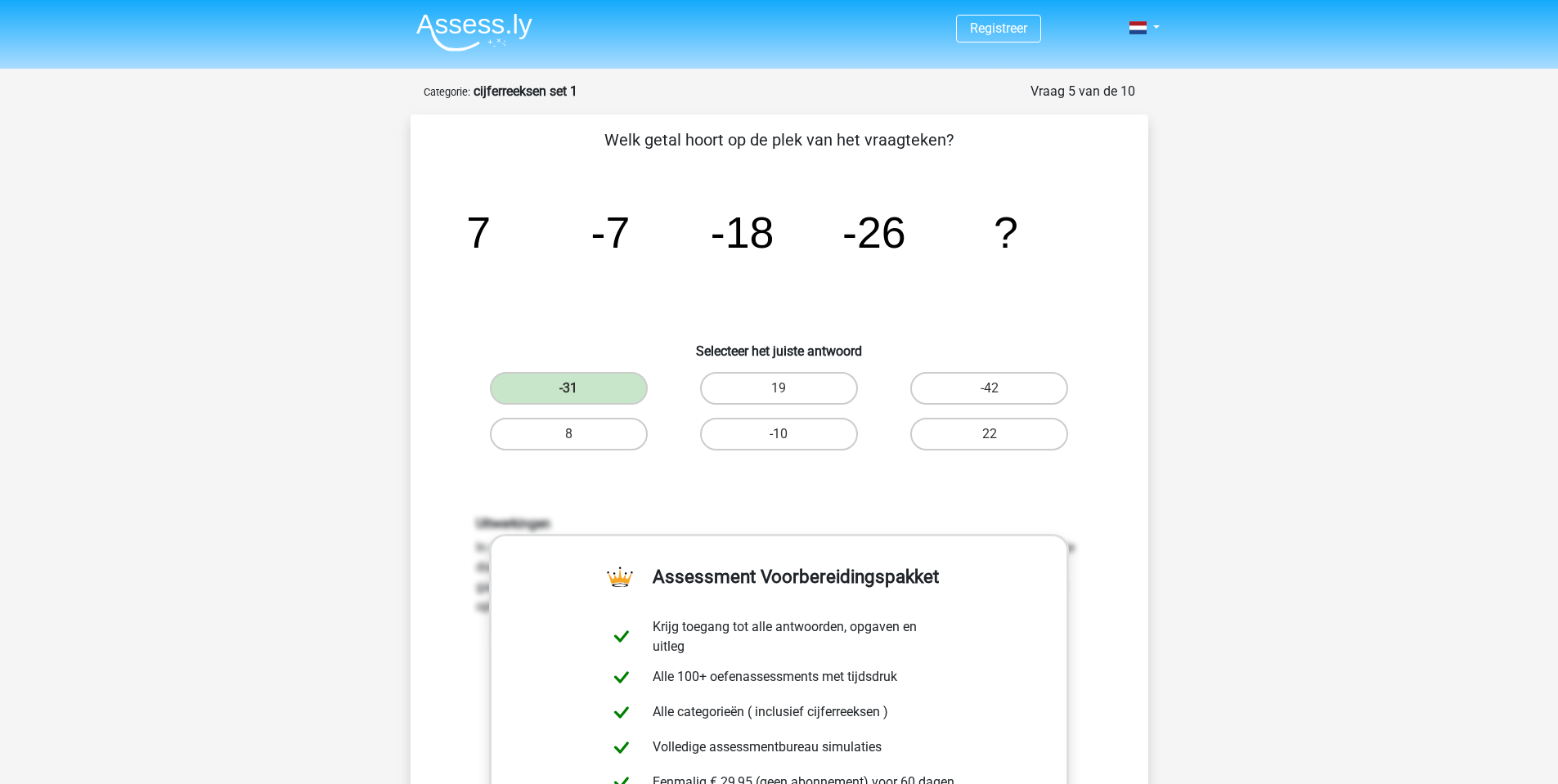
scroll to position [735, 0]
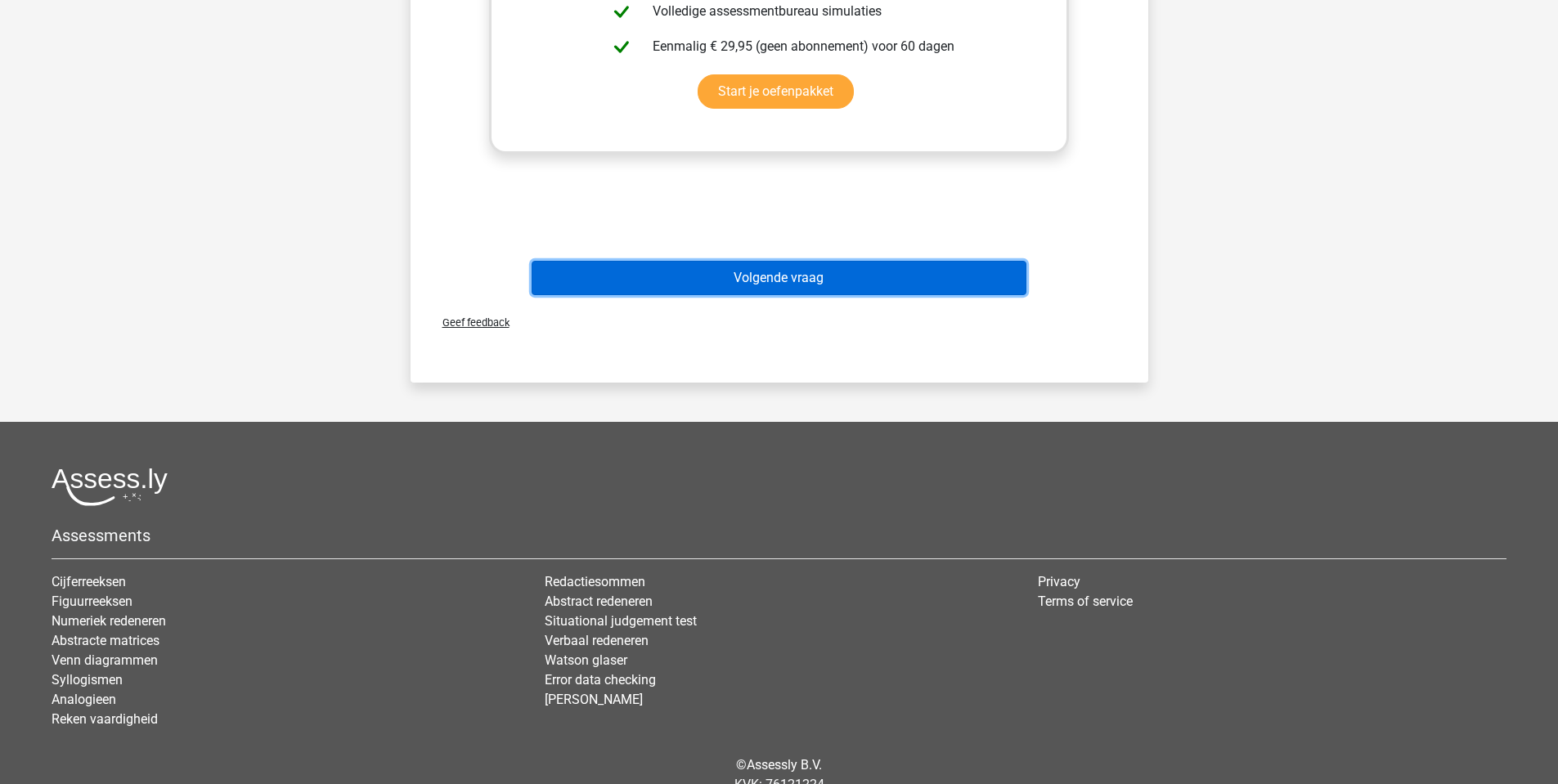
click at [821, 273] on button "Volgende vraag" at bounding box center [779, 278] width 495 height 34
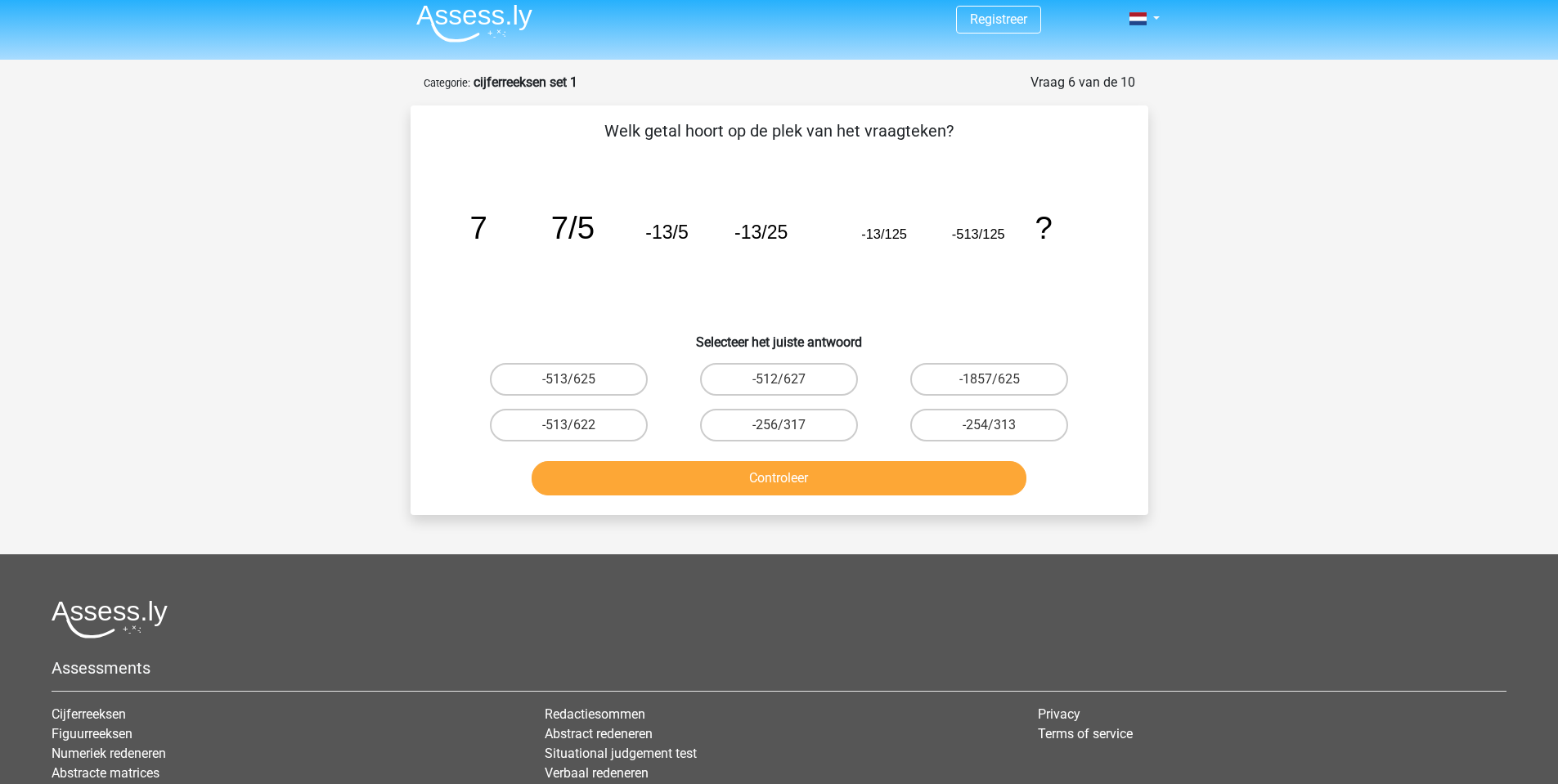
scroll to position [0, 0]
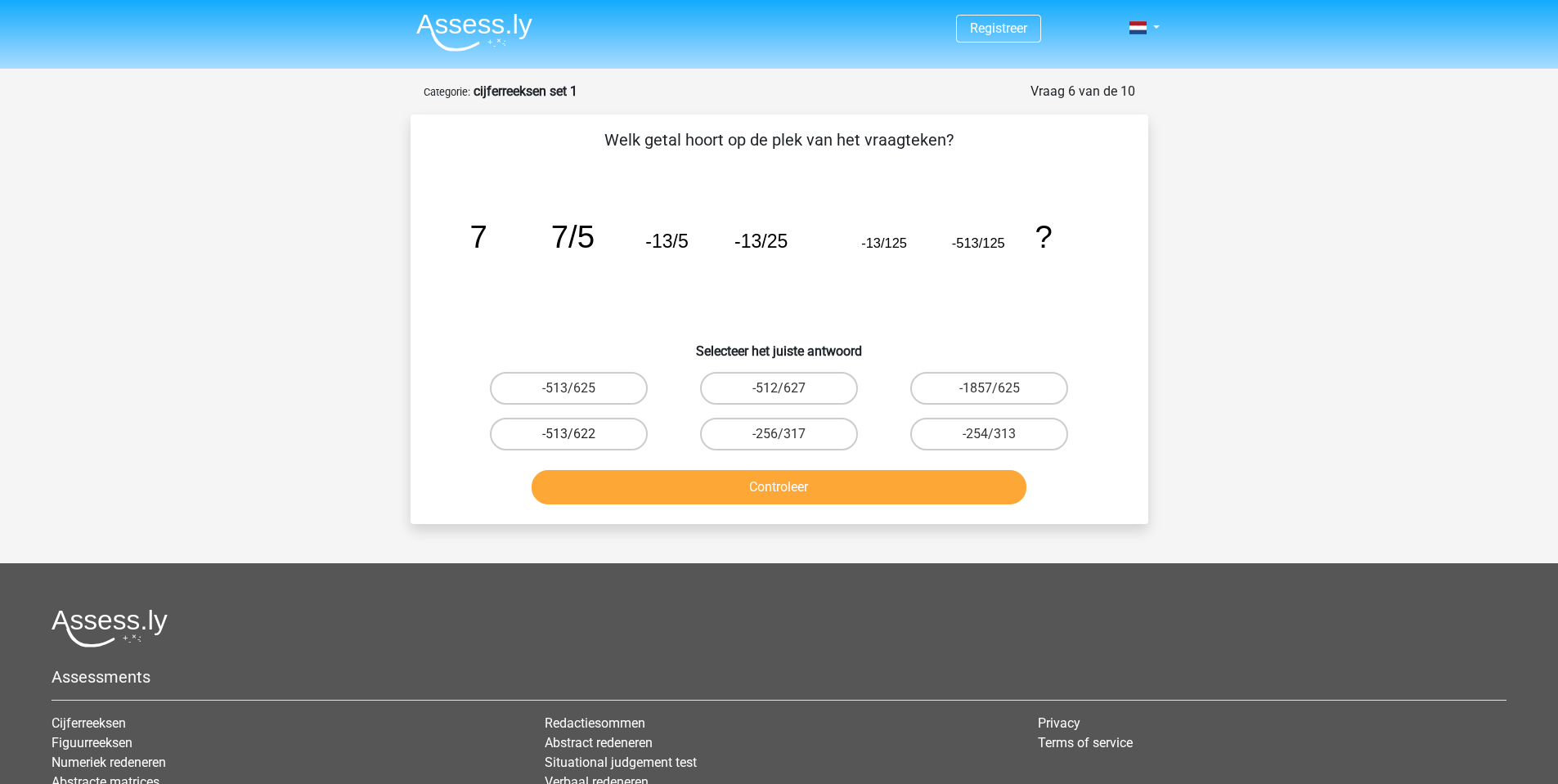
click at [560, 438] on label "-513/622" at bounding box center [568, 434] width 158 height 33
click at [568, 438] on input "-513/622" at bounding box center [573, 439] width 11 height 11
radio input "true"
drag, startPoint x: 562, startPoint y: 384, endPoint x: 593, endPoint y: 386, distance: 31.1
click at [564, 384] on label "-513/625" at bounding box center [568, 388] width 158 height 33
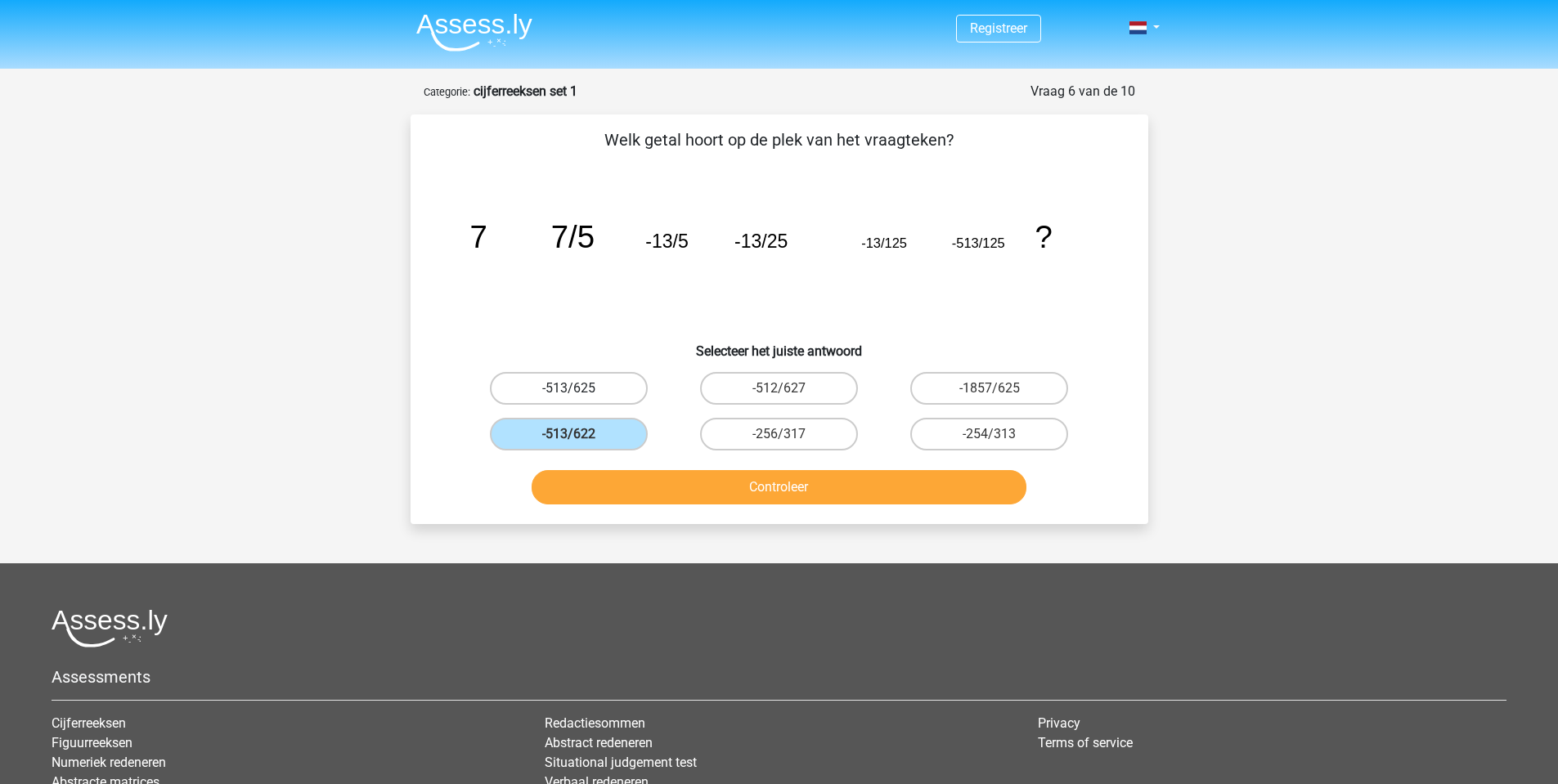
click at [568, 388] on input "-513/625" at bounding box center [573, 393] width 11 height 11
radio input "true"
click at [999, 380] on label "-1857/625" at bounding box center [989, 388] width 158 height 33
click at [999, 388] on input "-1857/625" at bounding box center [995, 393] width 11 height 11
radio input "true"
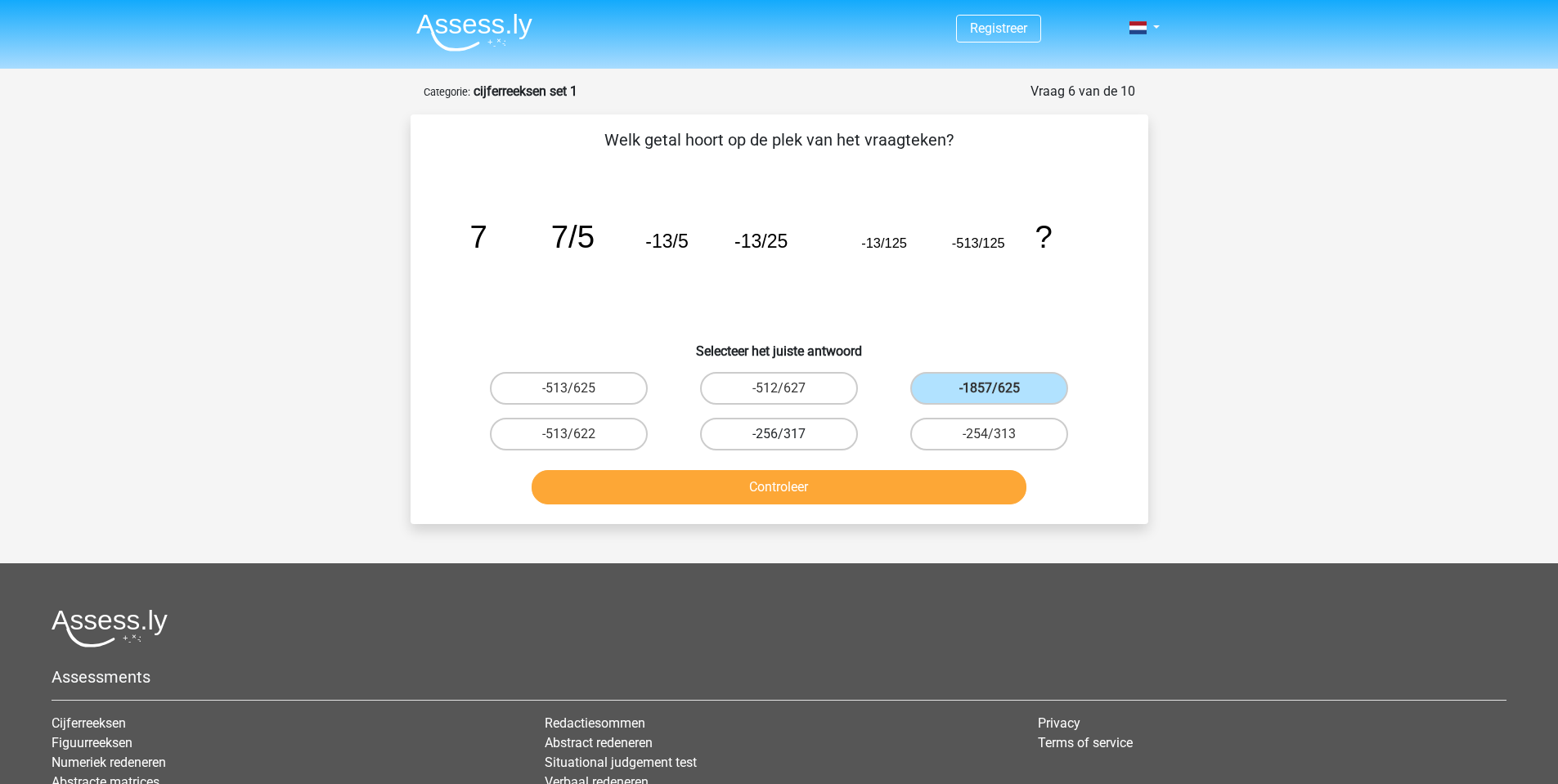
click at [789, 430] on label "-256/317" at bounding box center [779, 434] width 158 height 33
click at [789, 434] on input "-256/317" at bounding box center [783, 439] width 11 height 11
radio input "true"
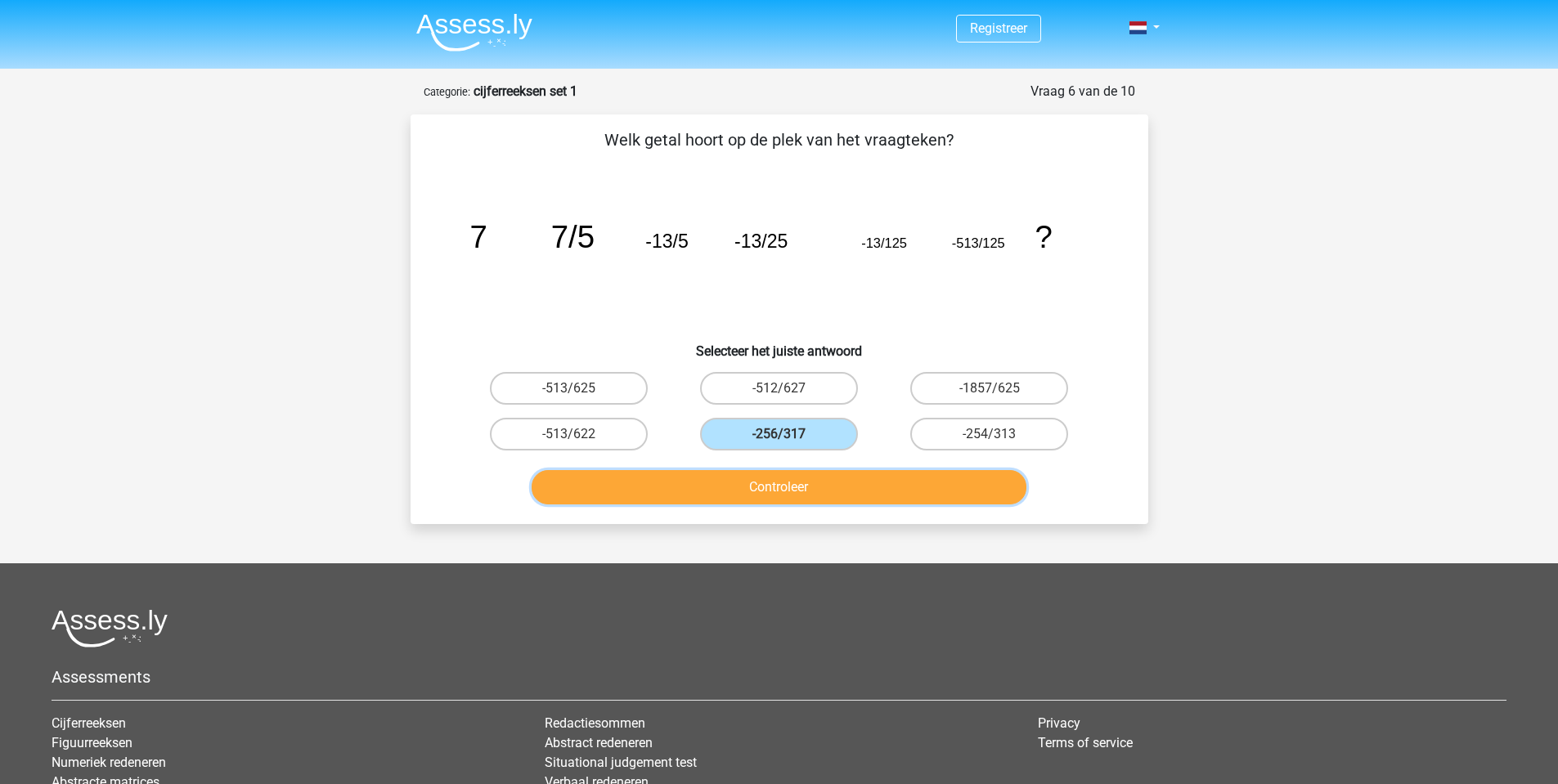
drag, startPoint x: 817, startPoint y: 471, endPoint x: 852, endPoint y: 474, distance: 35.1
click at [818, 471] on button "Controleer" at bounding box center [779, 487] width 495 height 34
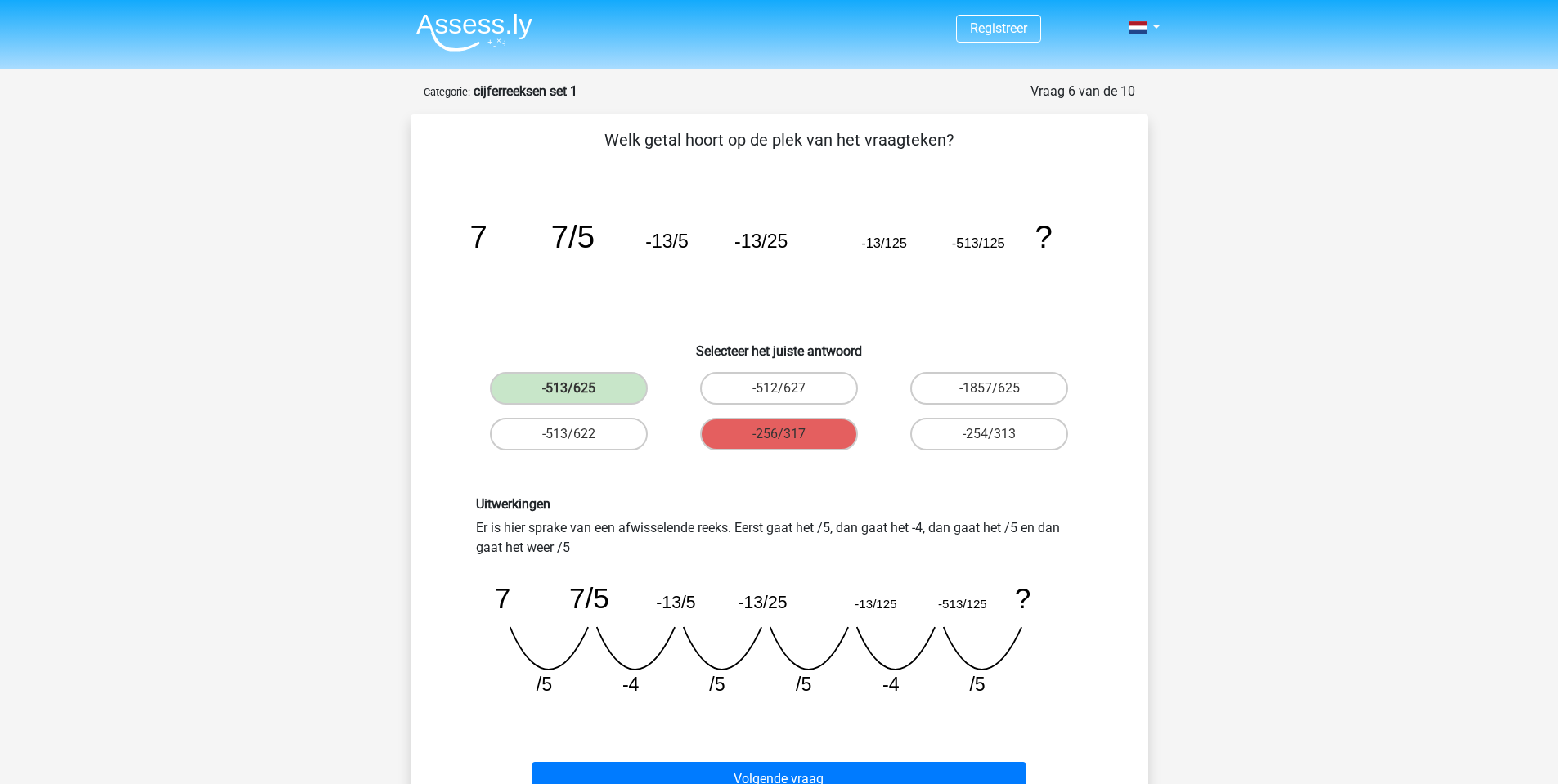
scroll to position [327, 0]
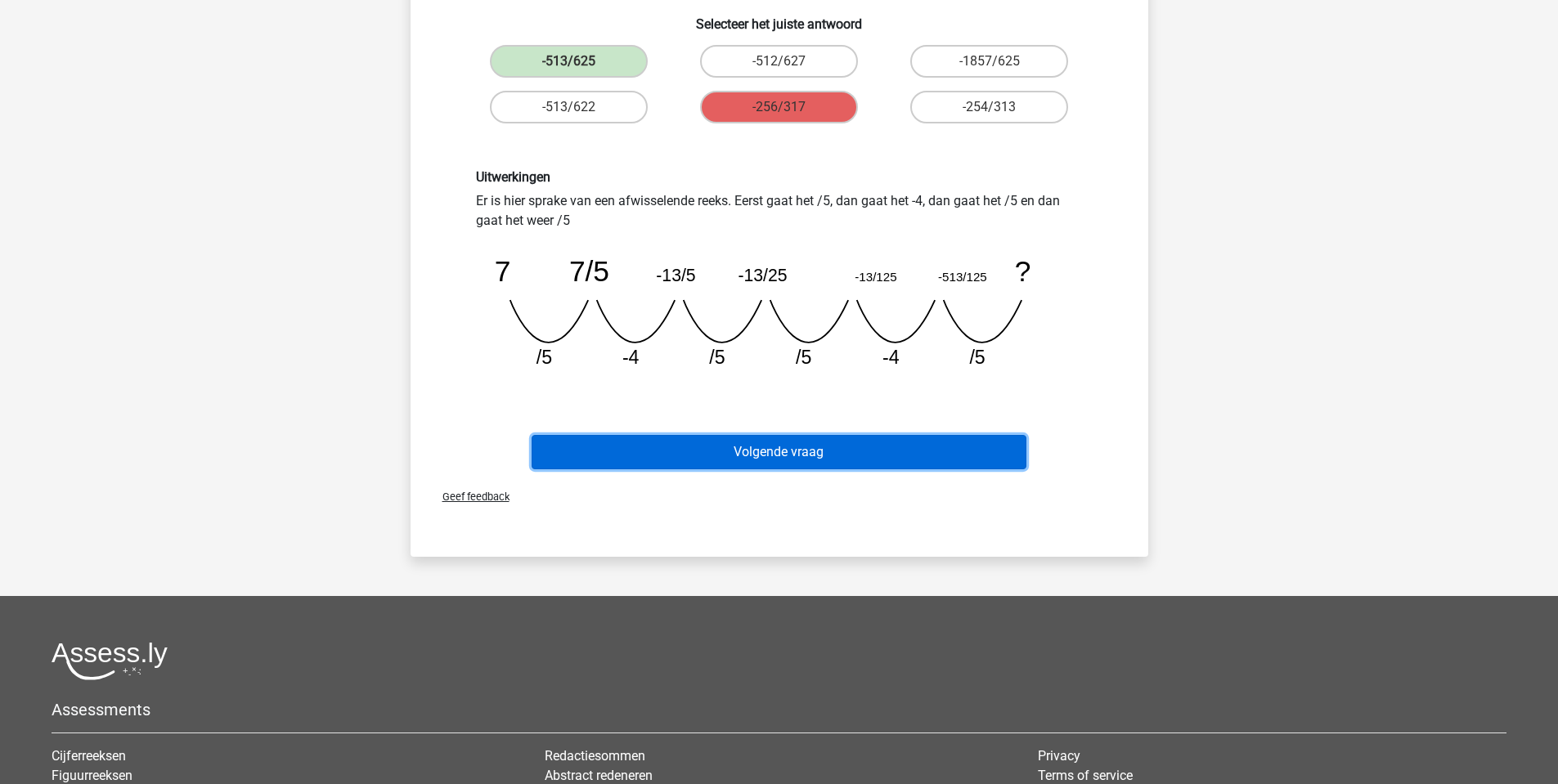
click at [851, 443] on button "Volgende vraag" at bounding box center [779, 452] width 495 height 34
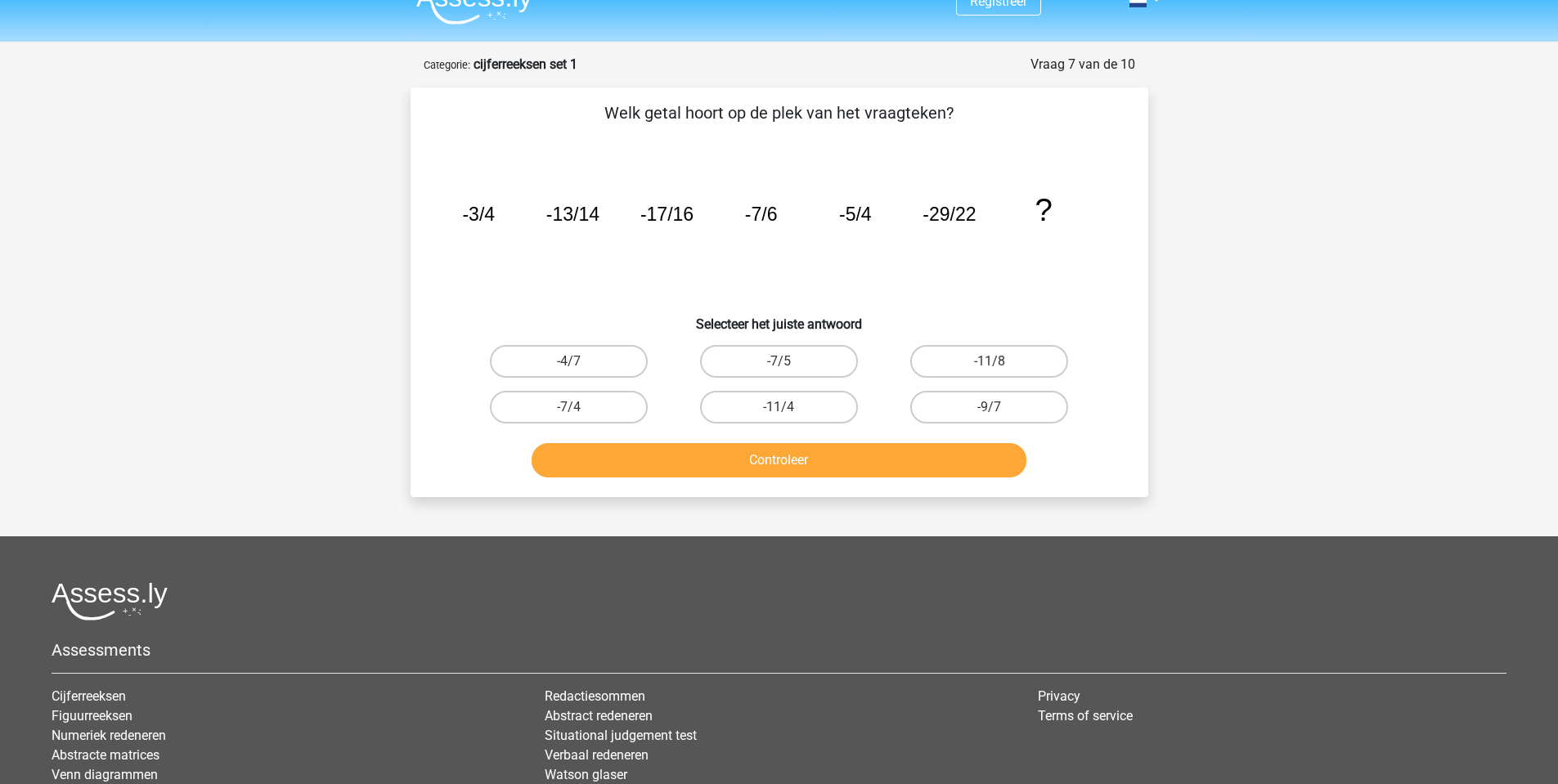
scroll to position [0, 0]
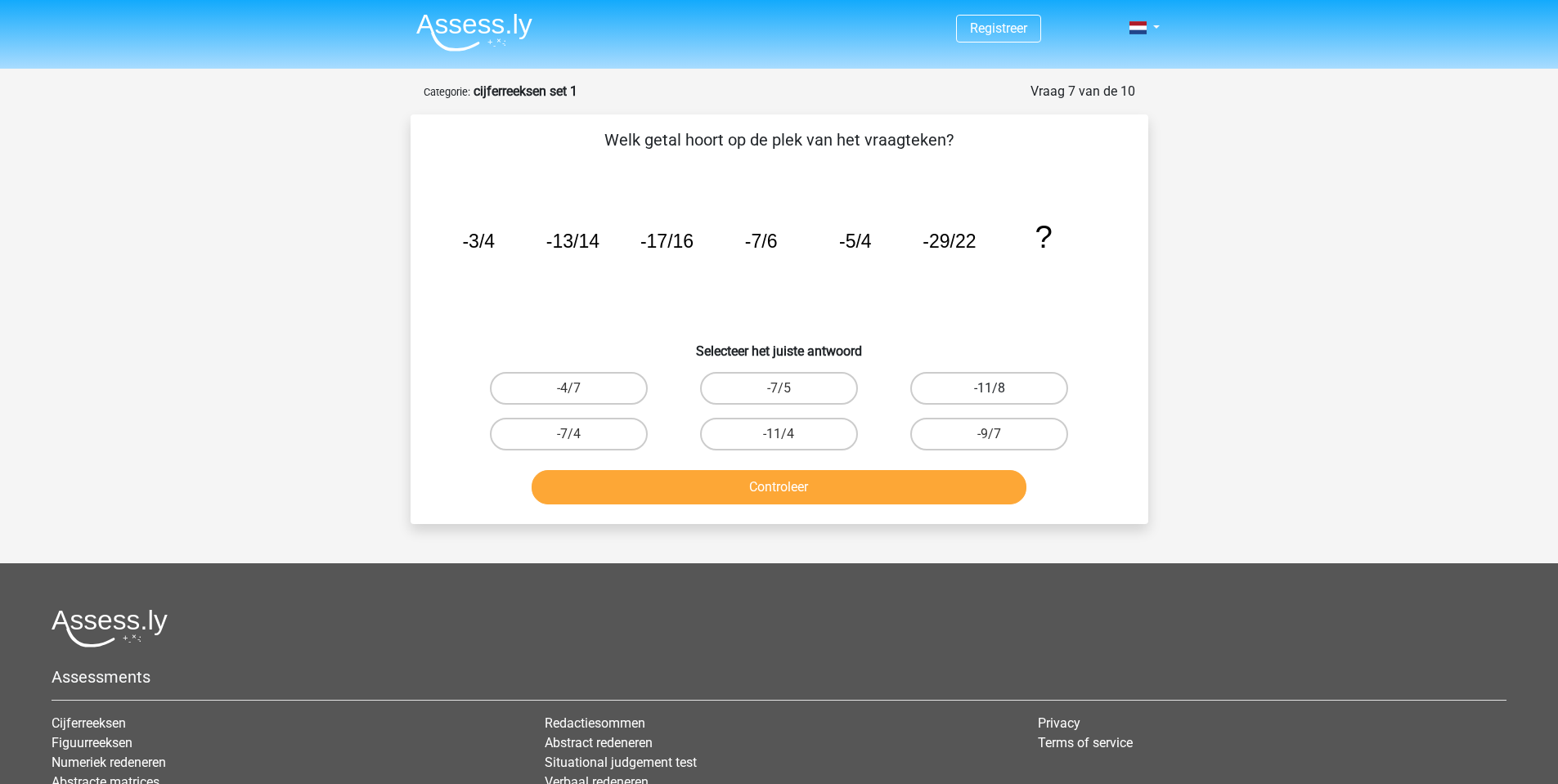
click at [1062, 377] on label "-11/8" at bounding box center [989, 388] width 158 height 33
click at [1000, 388] on input "-11/8" at bounding box center [995, 393] width 11 height 11
radio input "true"
drag, startPoint x: 871, startPoint y: 491, endPoint x: 896, endPoint y: 490, distance: 25.0
click at [874, 491] on button "Controleer" at bounding box center [779, 487] width 495 height 34
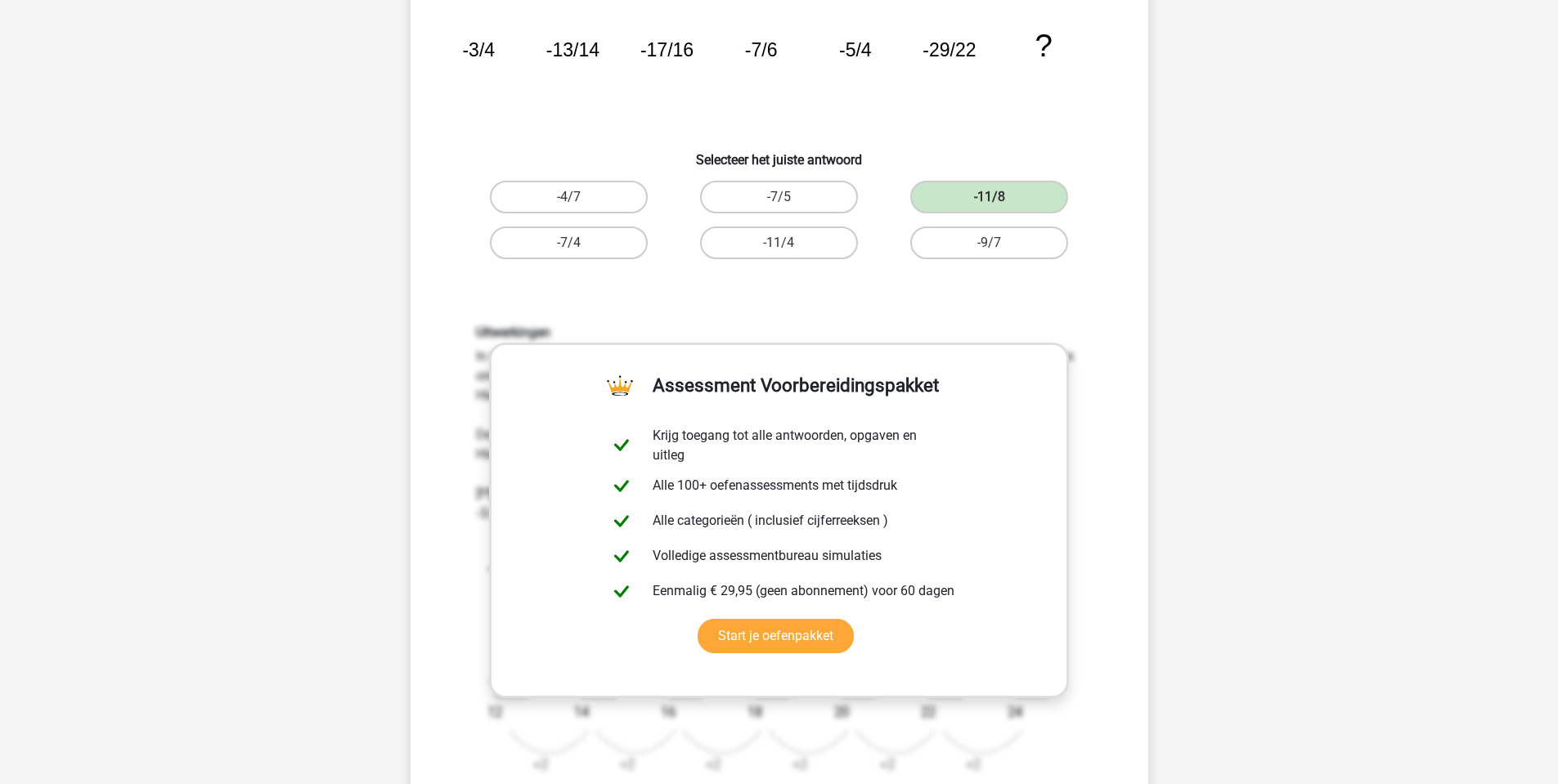
scroll to position [327, 0]
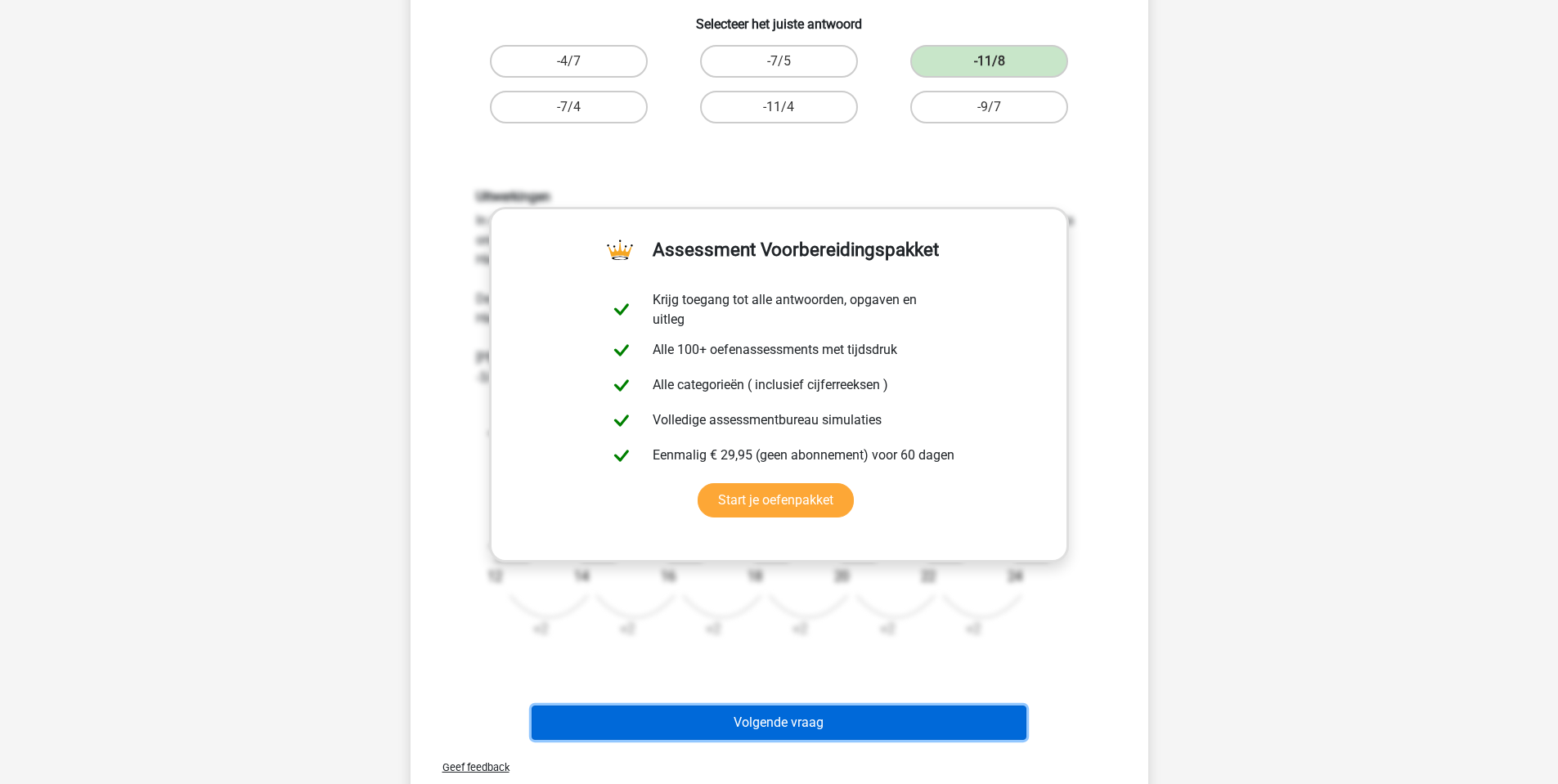
click at [801, 714] on button "Volgende vraag" at bounding box center [779, 722] width 495 height 34
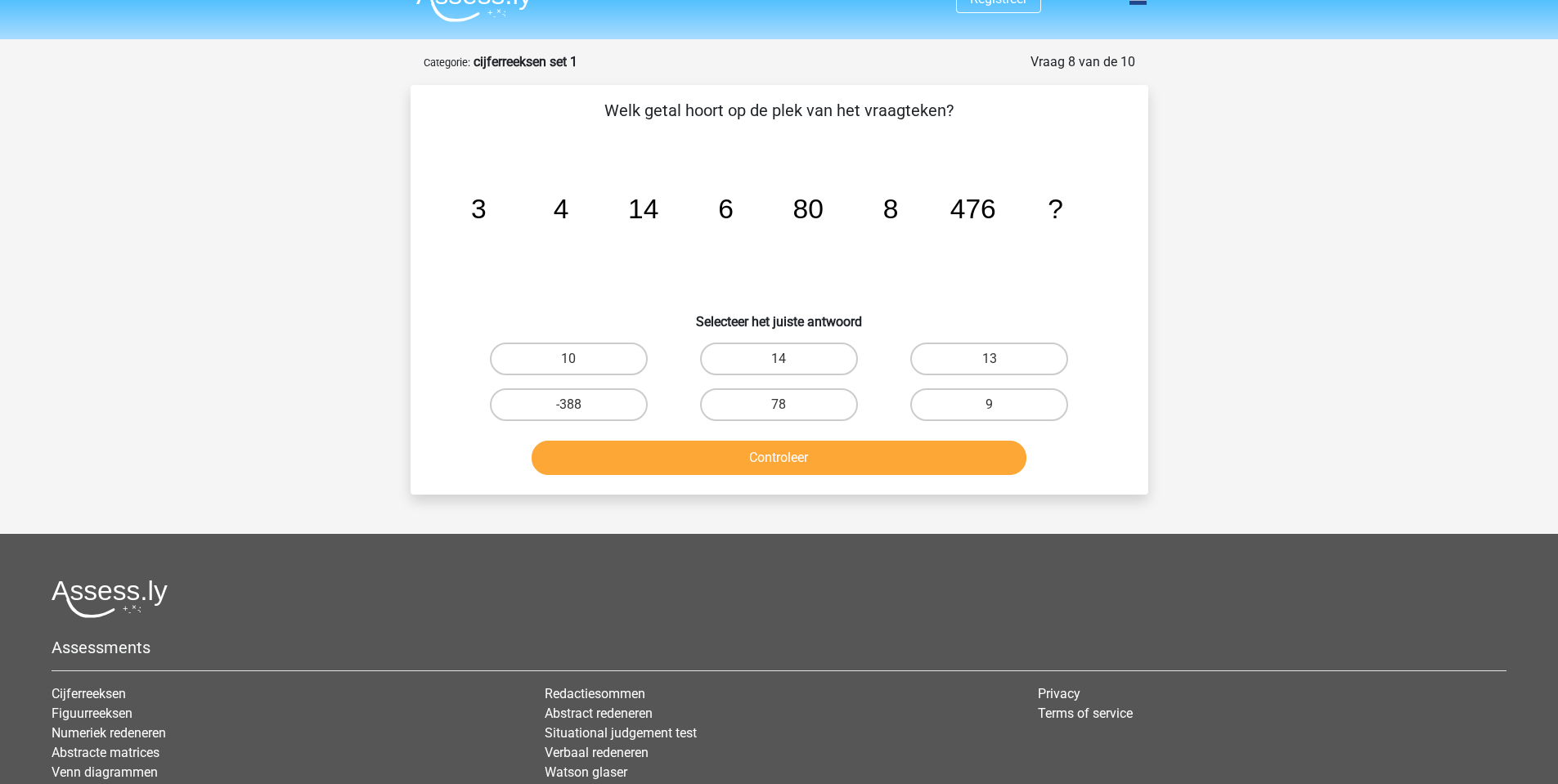
scroll to position [0, 0]
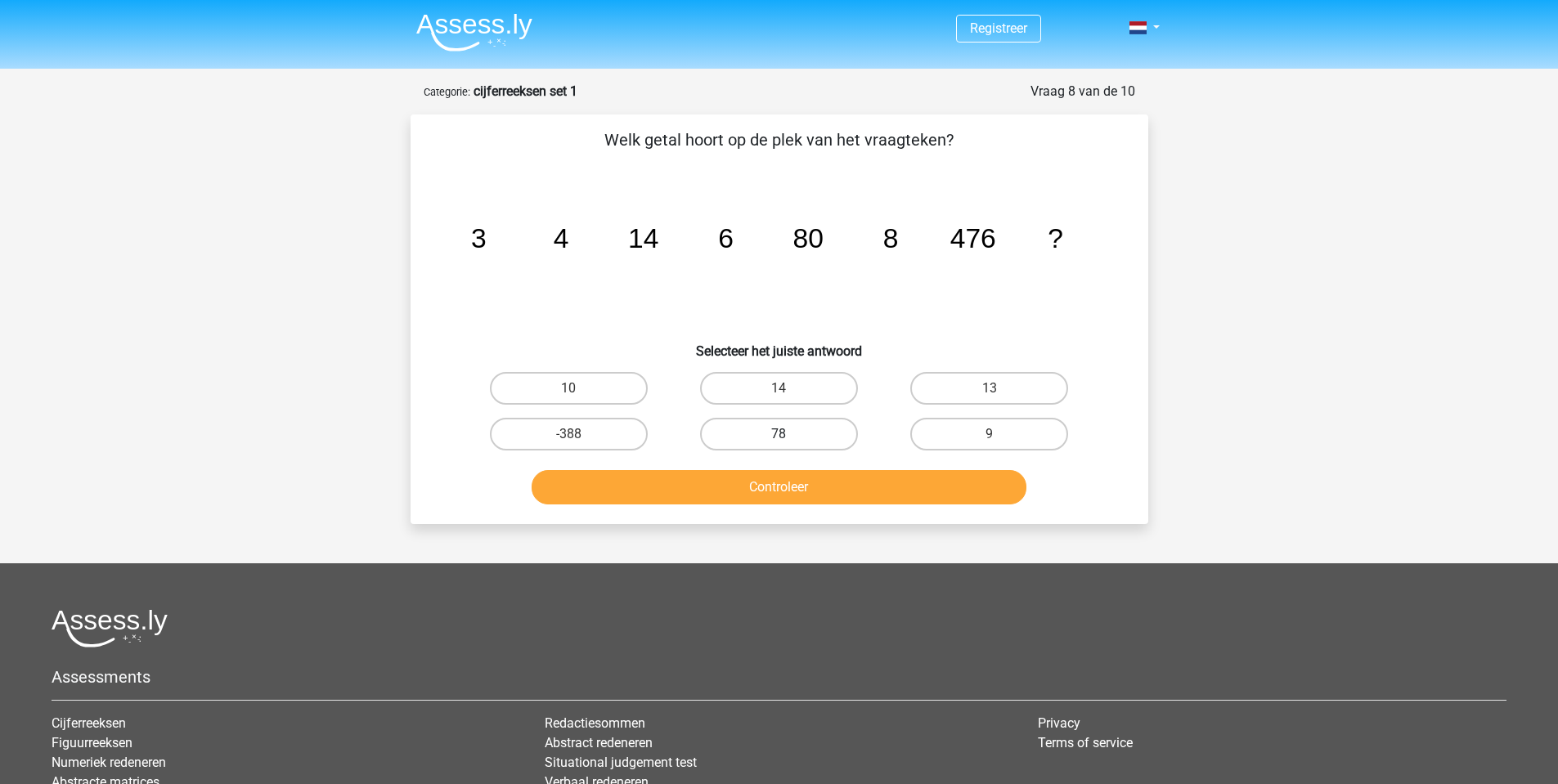
click at [793, 430] on label "78" at bounding box center [779, 434] width 158 height 33
click at [789, 434] on input "78" at bounding box center [783, 439] width 11 height 11
radio input "true"
drag, startPoint x: 798, startPoint y: 478, endPoint x: 837, endPoint y: 488, distance: 40.3
click at [799, 478] on button "Controleer" at bounding box center [779, 487] width 495 height 34
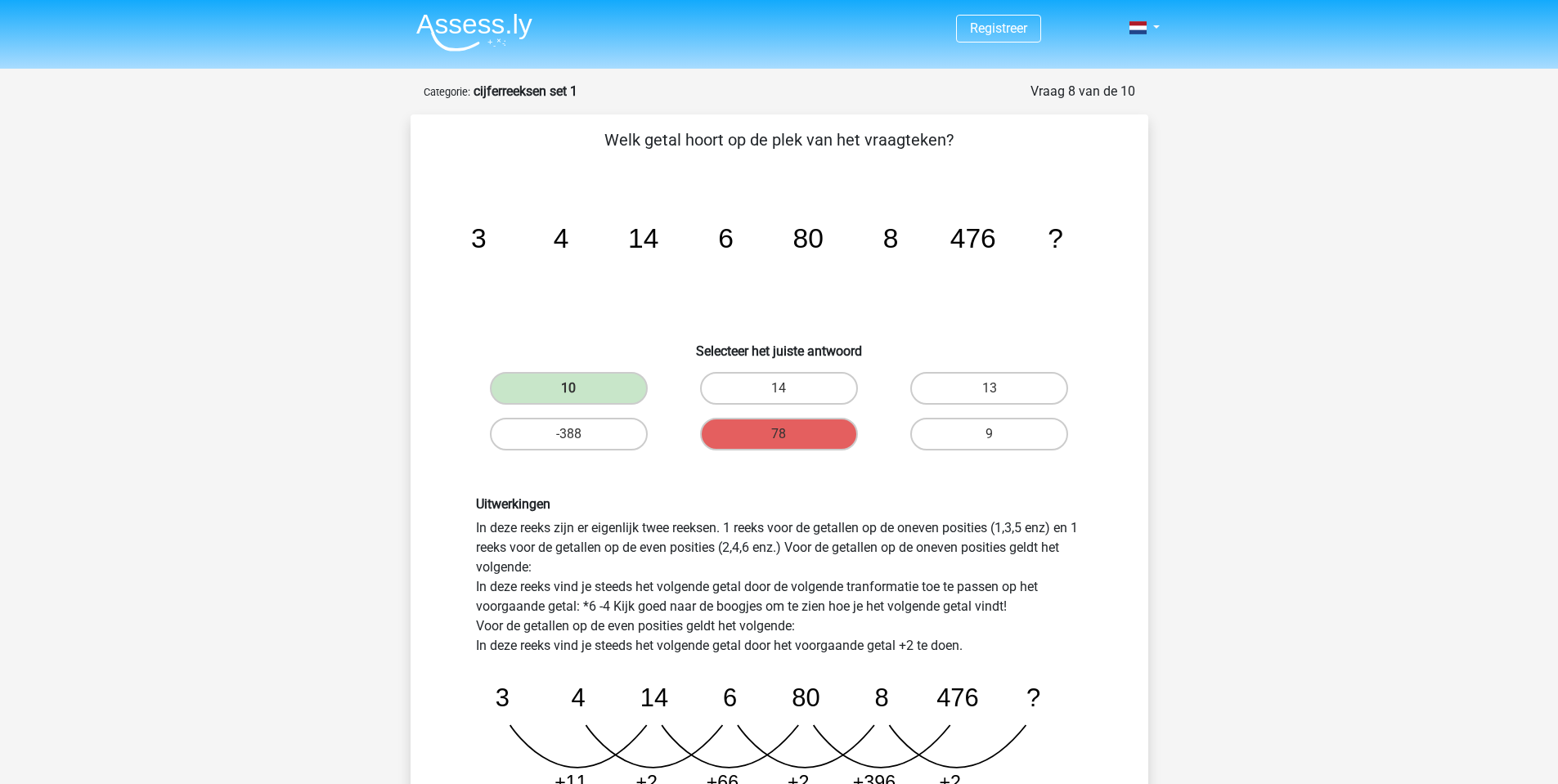
click at [1221, 424] on div "Registreer Nederlands English" at bounding box center [779, 725] width 1558 height 1452
drag, startPoint x: 816, startPoint y: 535, endPoint x: 980, endPoint y: 544, distance: 164.2
click at [954, 542] on div "Uitwerkingen In deze reeks zijn er eigenlijk twee reeksen. 1 reeks voor de geta…" at bounding box center [779, 652] width 631 height 311
click at [991, 545] on div "Uitwerkingen In deze reeks zijn er eigenlijk twee reeksen. 1 reeks voor de geta…" at bounding box center [779, 652] width 631 height 311
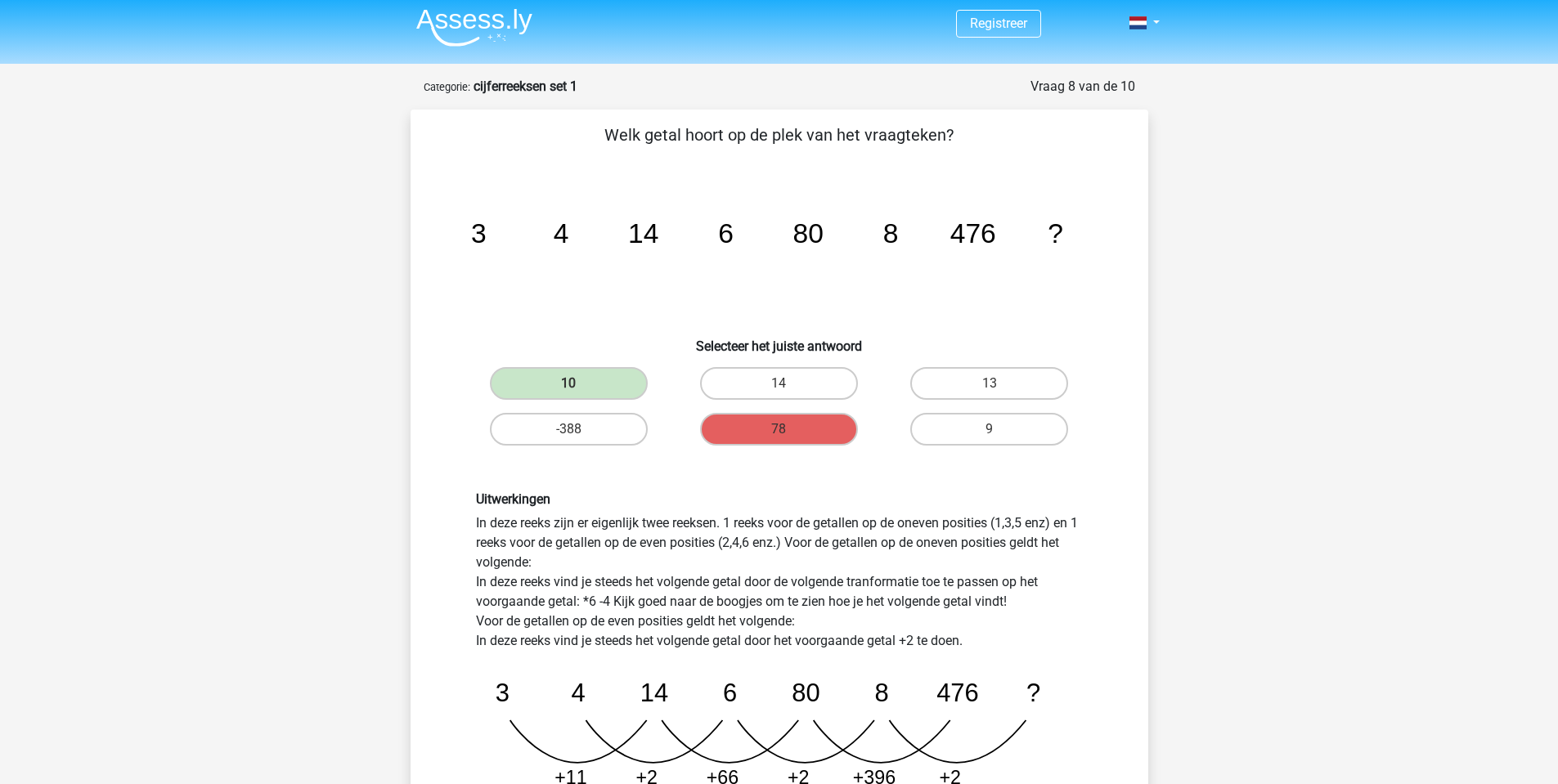
scroll to position [163, 0]
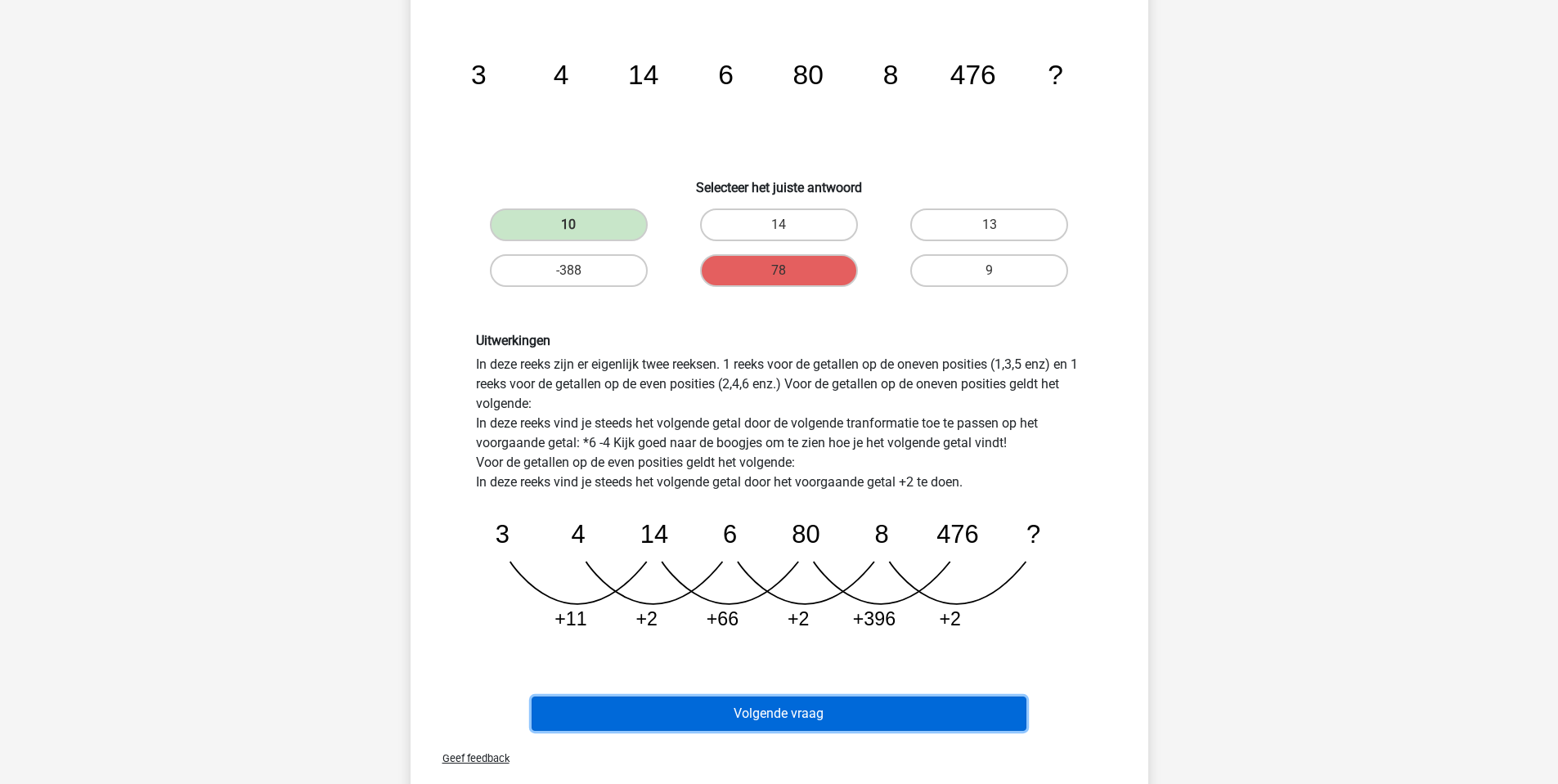
click at [793, 710] on button "Volgende vraag" at bounding box center [779, 713] width 495 height 34
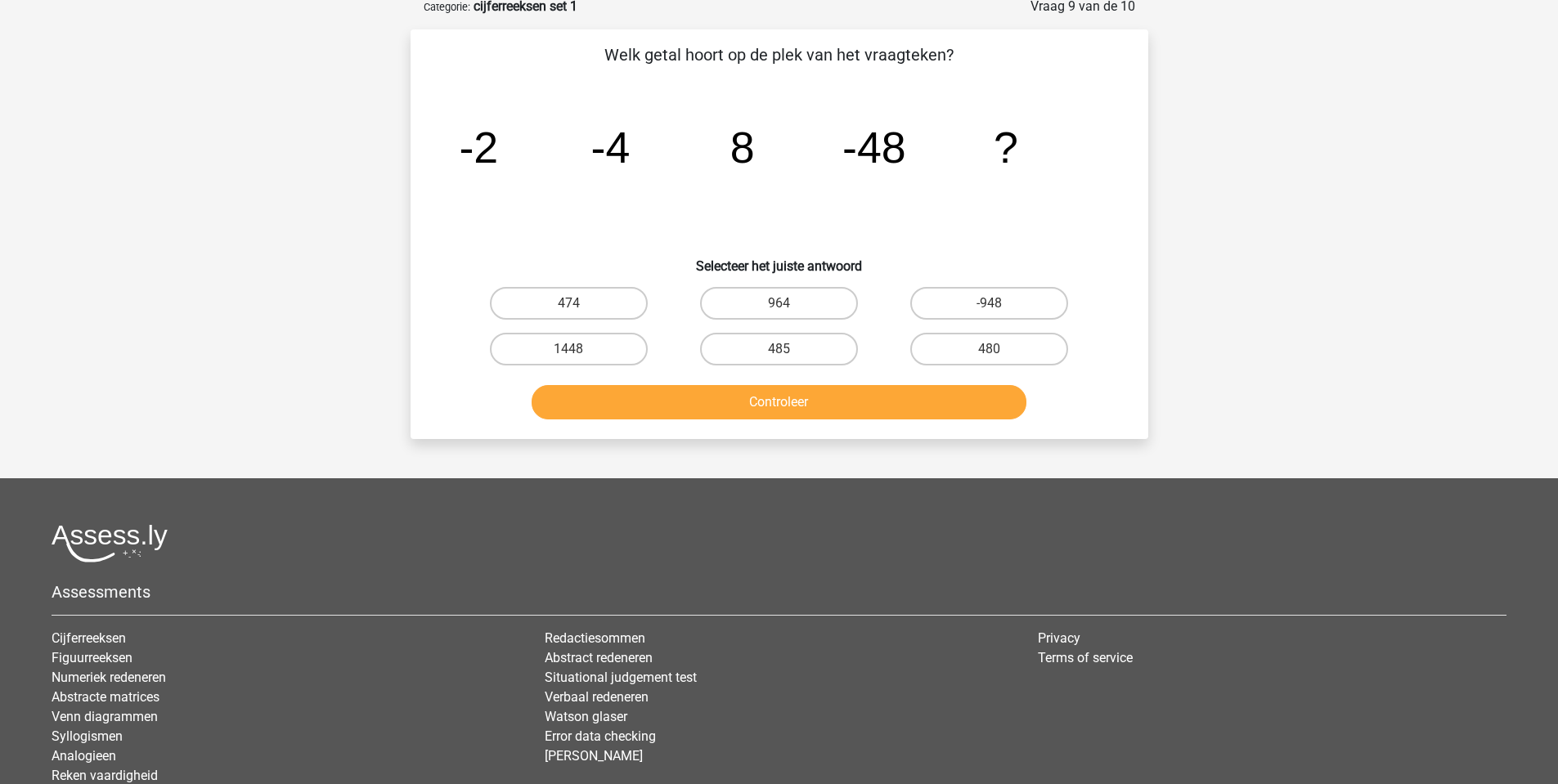
scroll to position [82, 0]
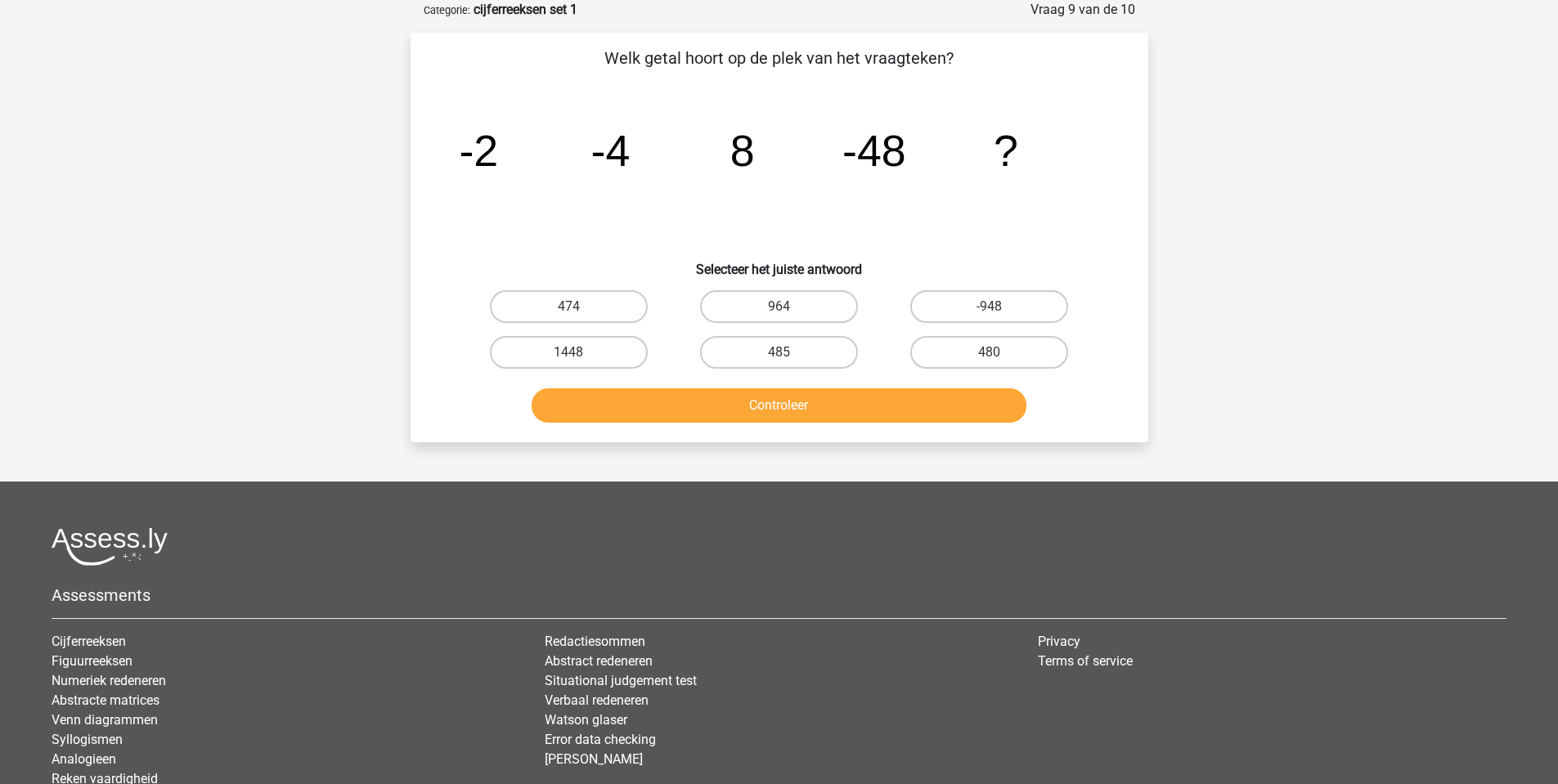
click at [793, 334] on div "485" at bounding box center [779, 352] width 210 height 46
click at [813, 359] on label "485" at bounding box center [779, 352] width 158 height 33
click at [789, 359] on input "485" at bounding box center [783, 357] width 11 height 11
radio input "true"
click at [829, 400] on button "Controleer" at bounding box center [779, 405] width 495 height 34
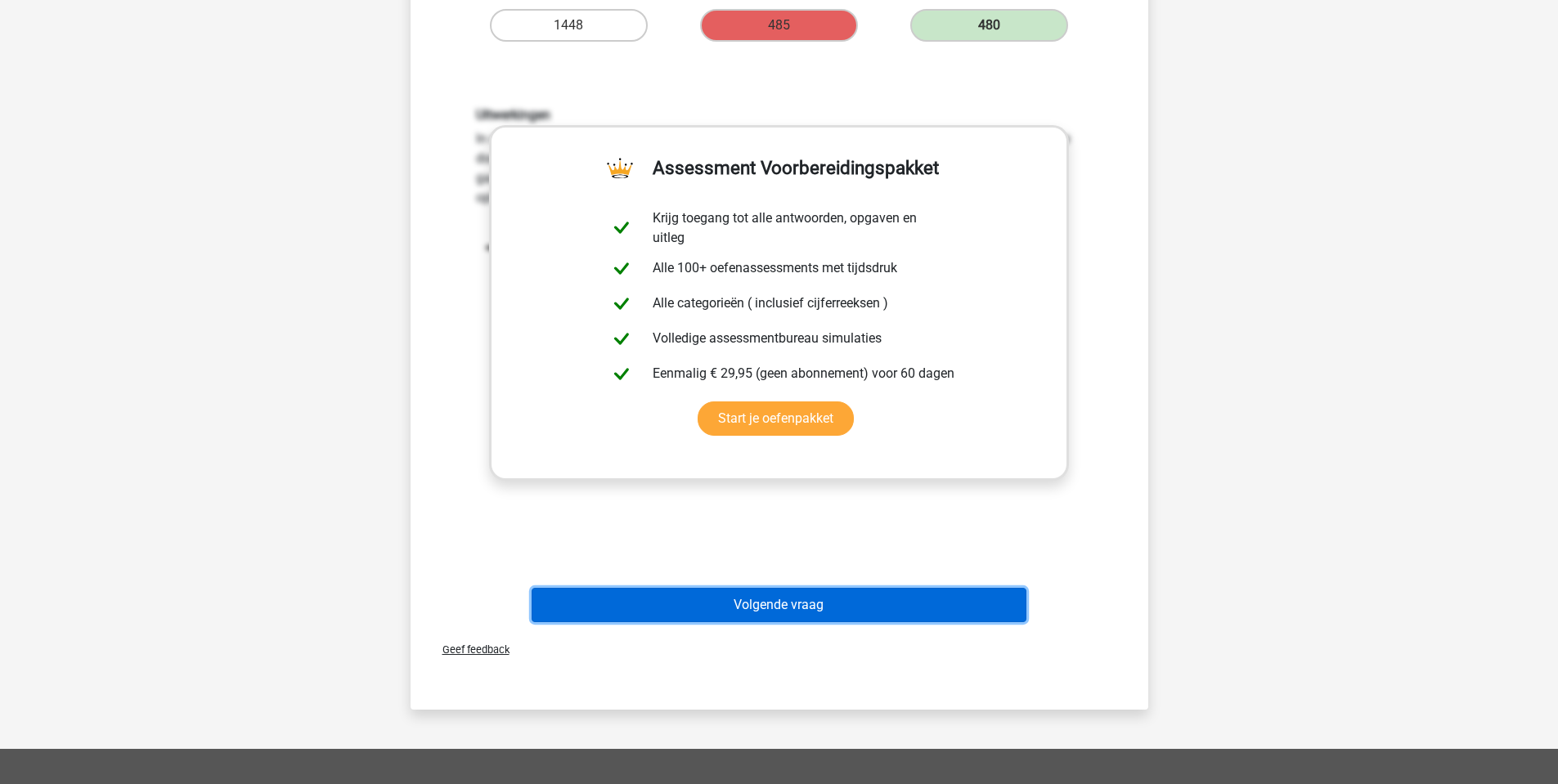
click at [844, 596] on button "Volgende vraag" at bounding box center [779, 604] width 495 height 34
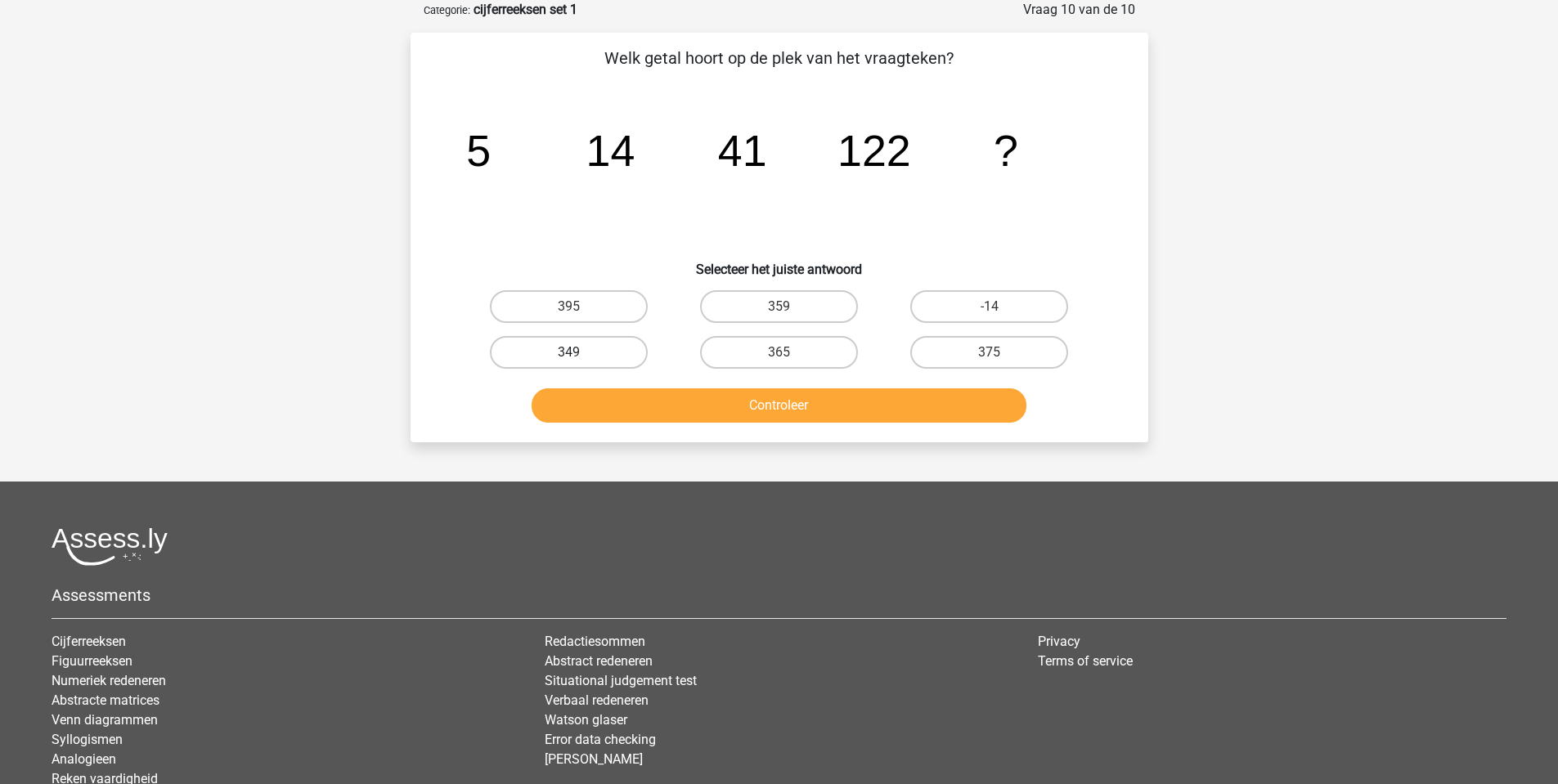
click at [577, 350] on label "349" at bounding box center [568, 352] width 158 height 33
click at [577, 352] on input "349" at bounding box center [573, 357] width 11 height 11
radio input "true"
click at [690, 399] on button "Controleer" at bounding box center [779, 405] width 495 height 34
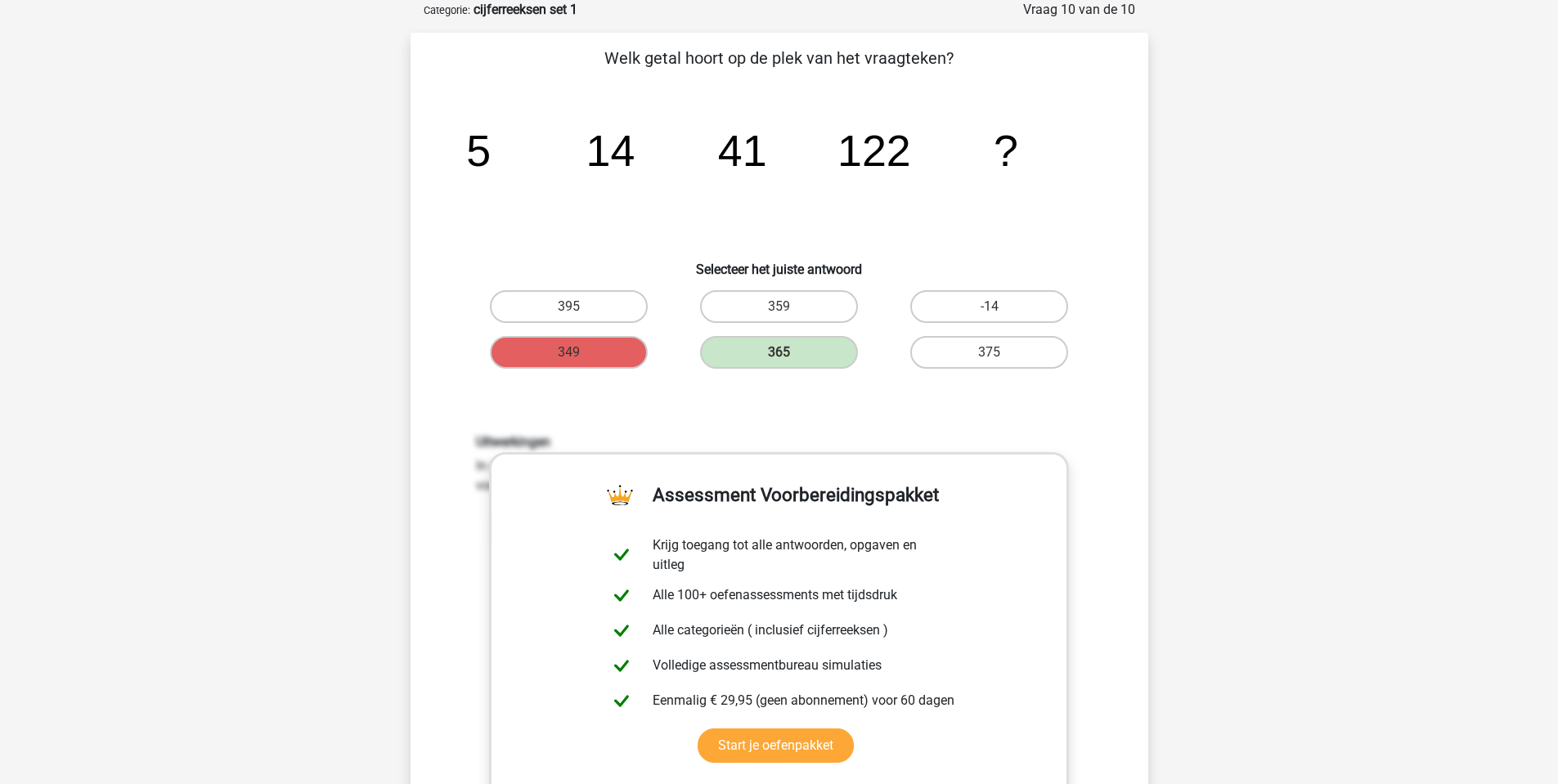
scroll to position [572, 0]
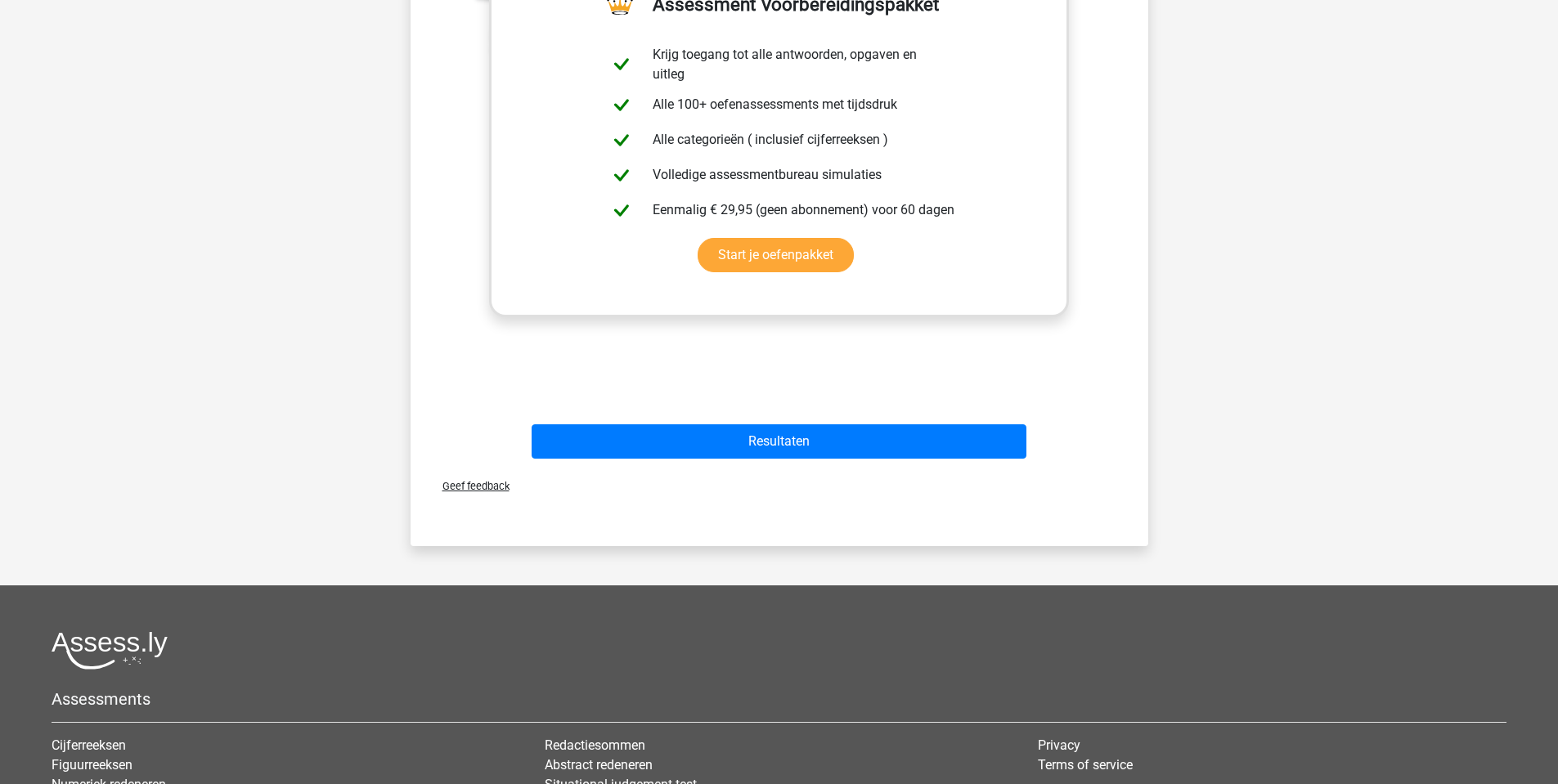
click at [868, 460] on div "Resultaten" at bounding box center [779, 444] width 631 height 41
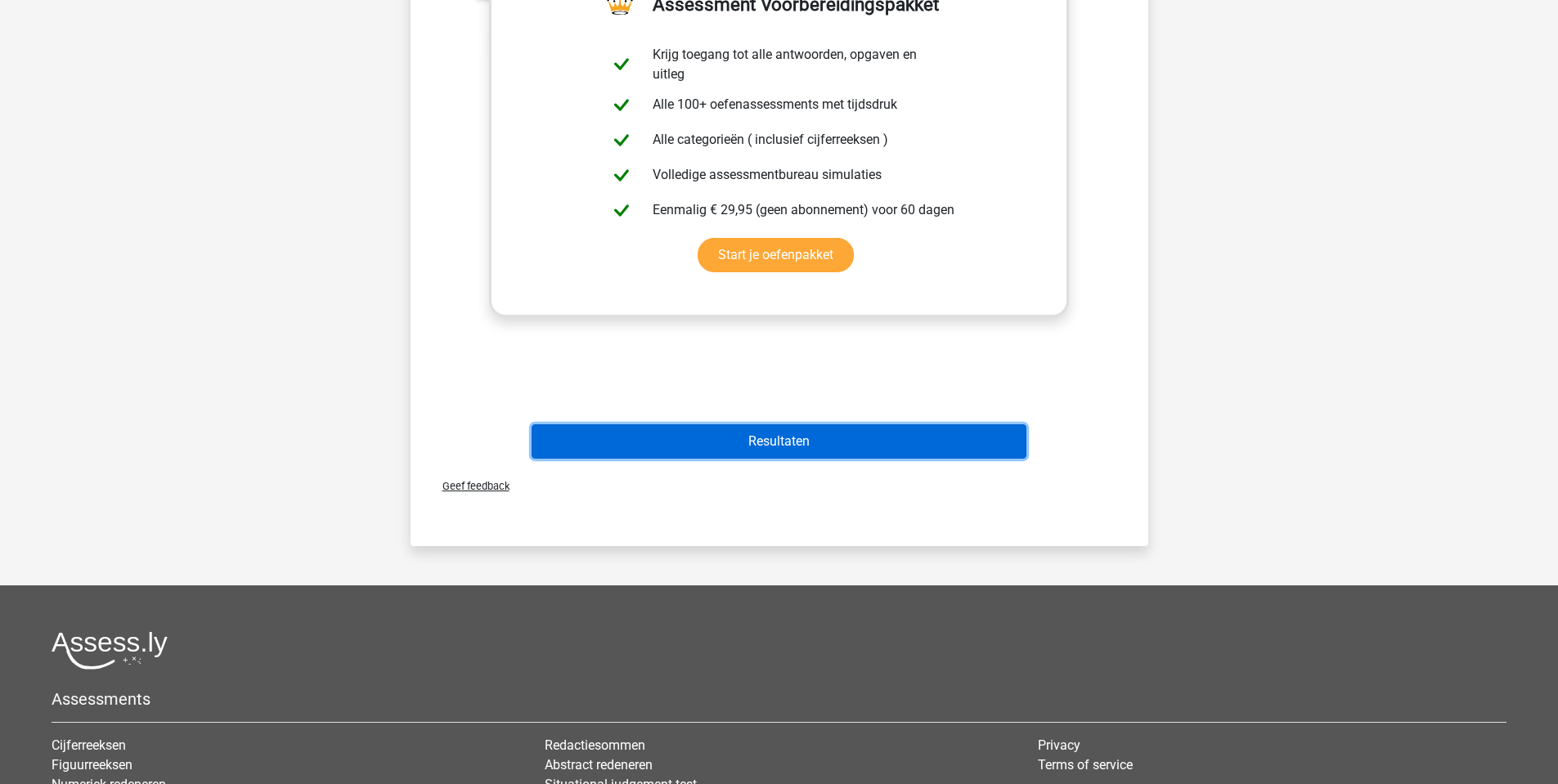
click at [971, 444] on button "Resultaten" at bounding box center [779, 441] width 495 height 34
